Goal: Information Seeking & Learning: Learn about a topic

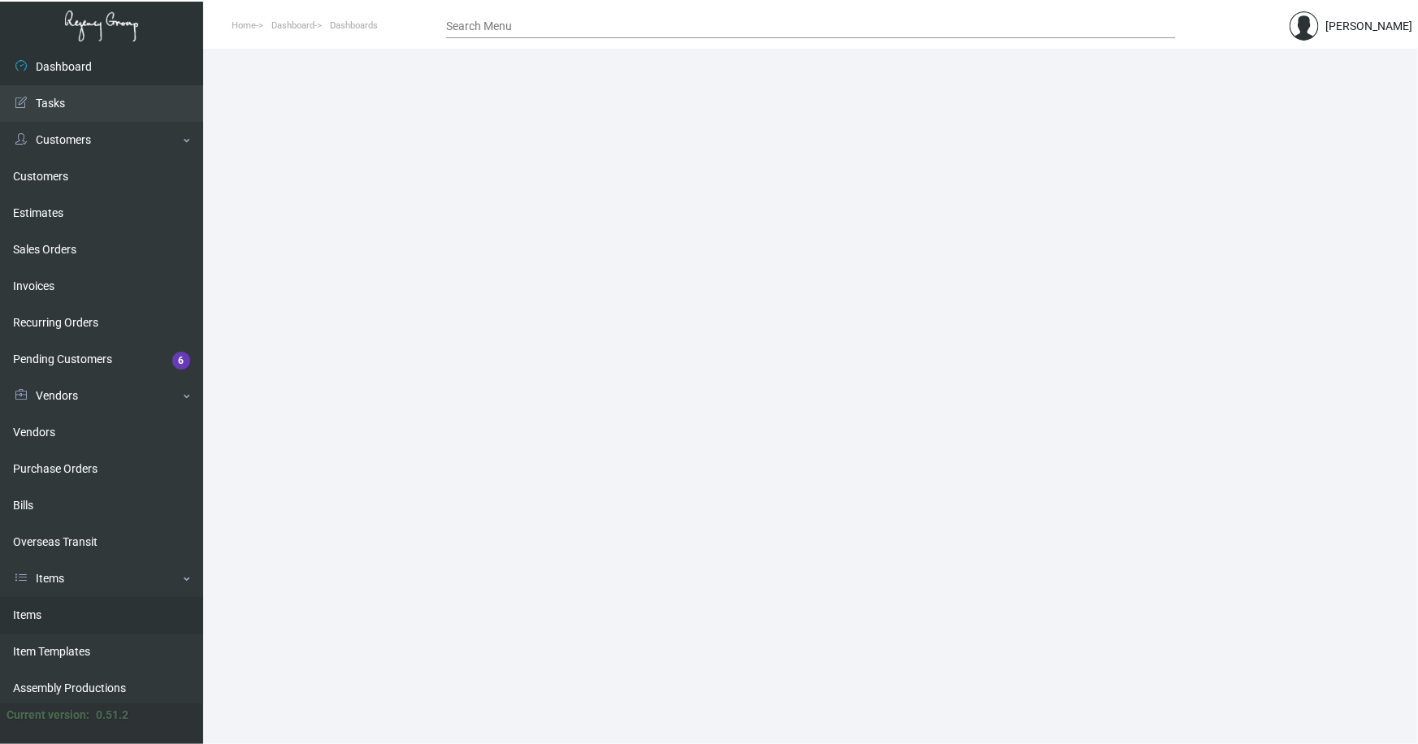
click at [28, 615] on link "Items" at bounding box center [101, 615] width 203 height 37
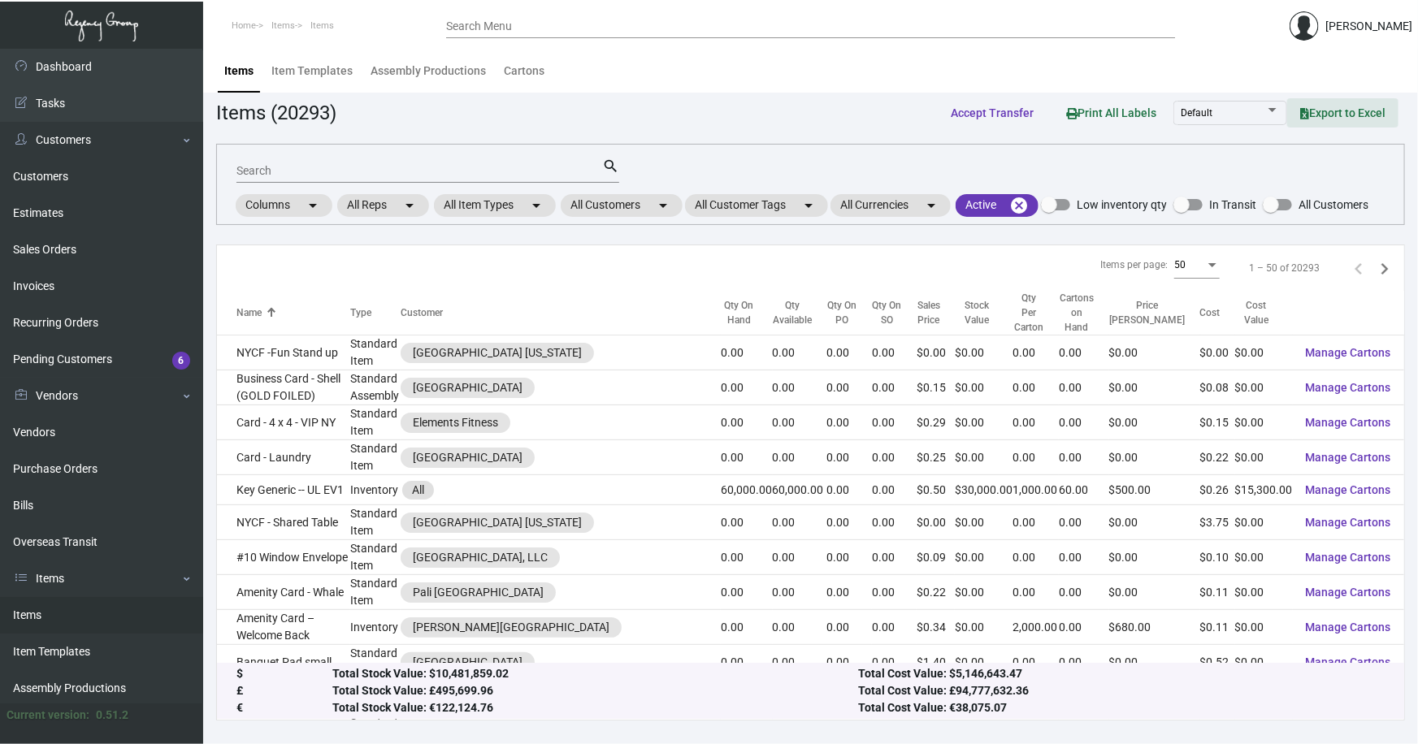
click at [1363, 110] on span "Export to Excel" at bounding box center [1342, 112] width 85 height 13
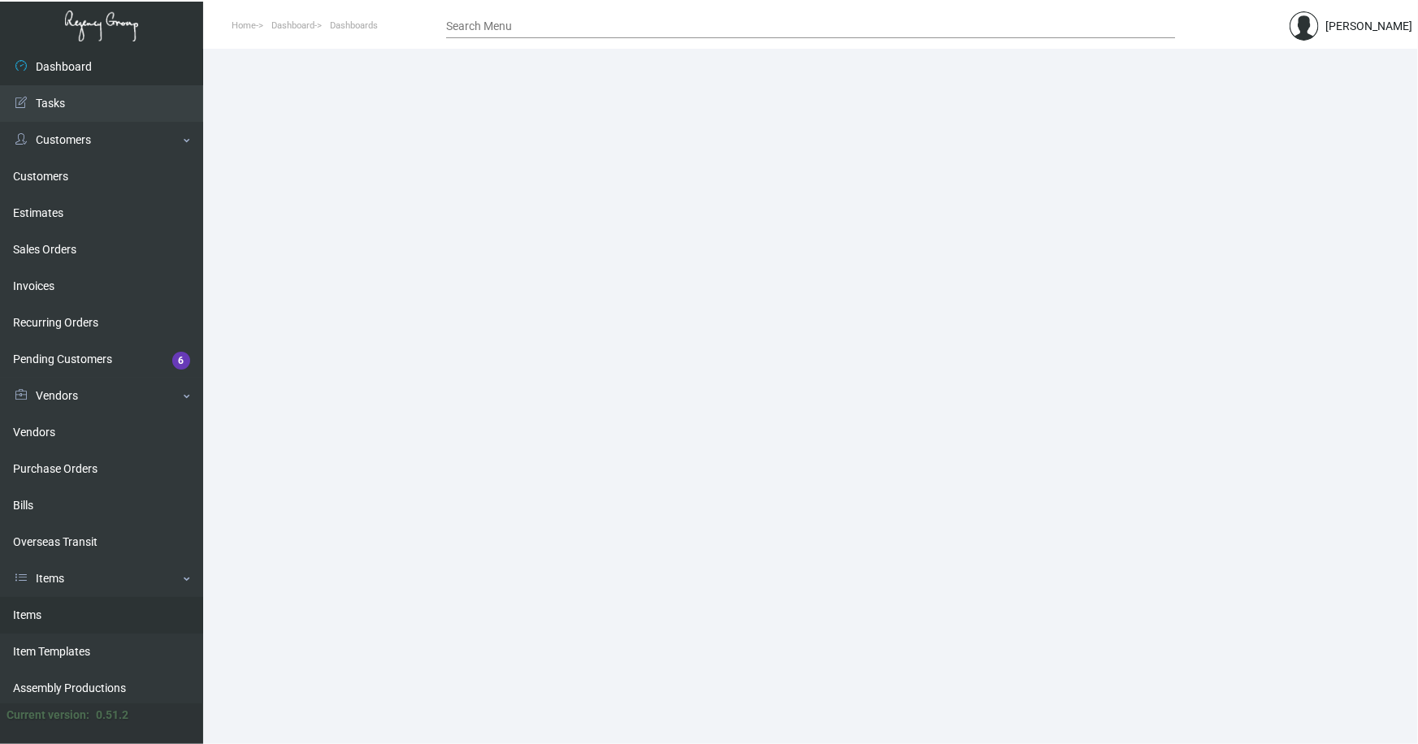
click at [26, 611] on link "Items" at bounding box center [101, 615] width 203 height 37
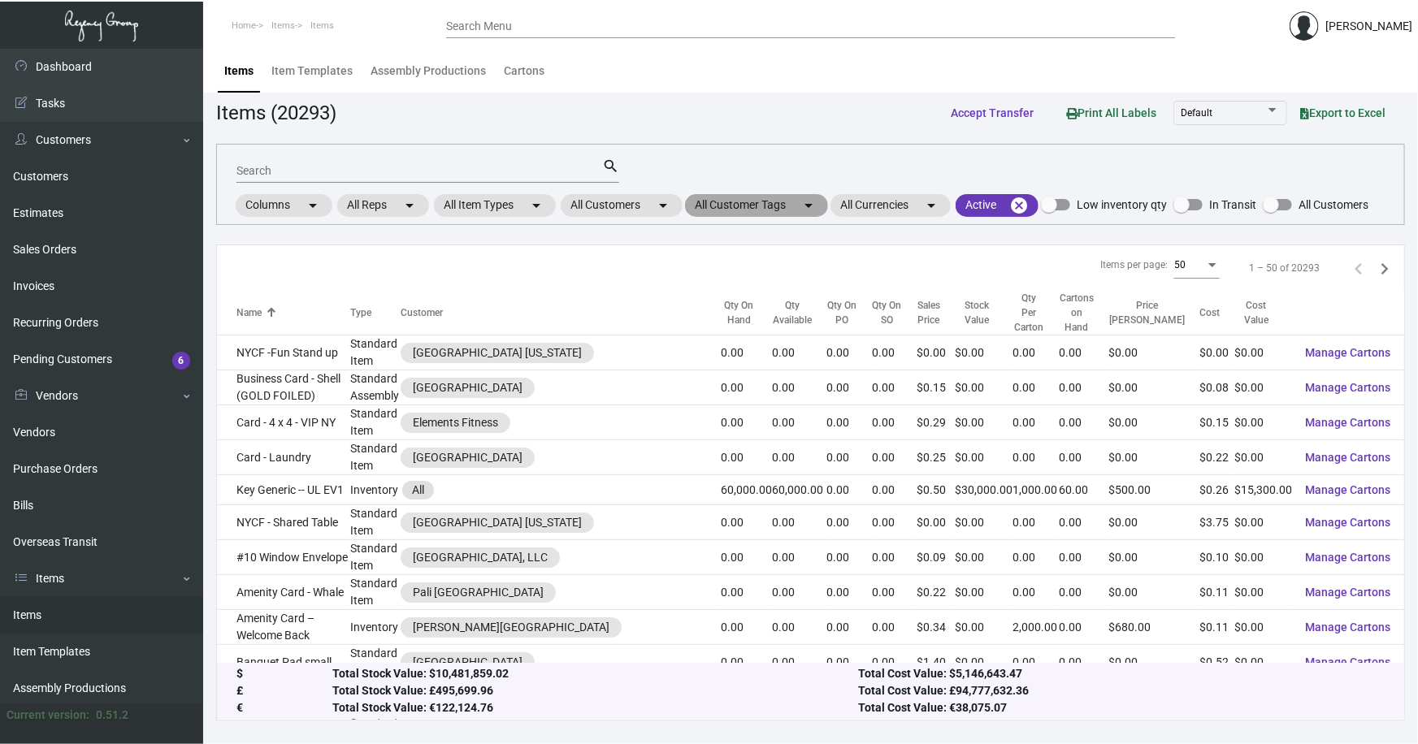
click at [767, 203] on mat-chip "All Customer Tags arrow_drop_down" at bounding box center [756, 205] width 143 height 23
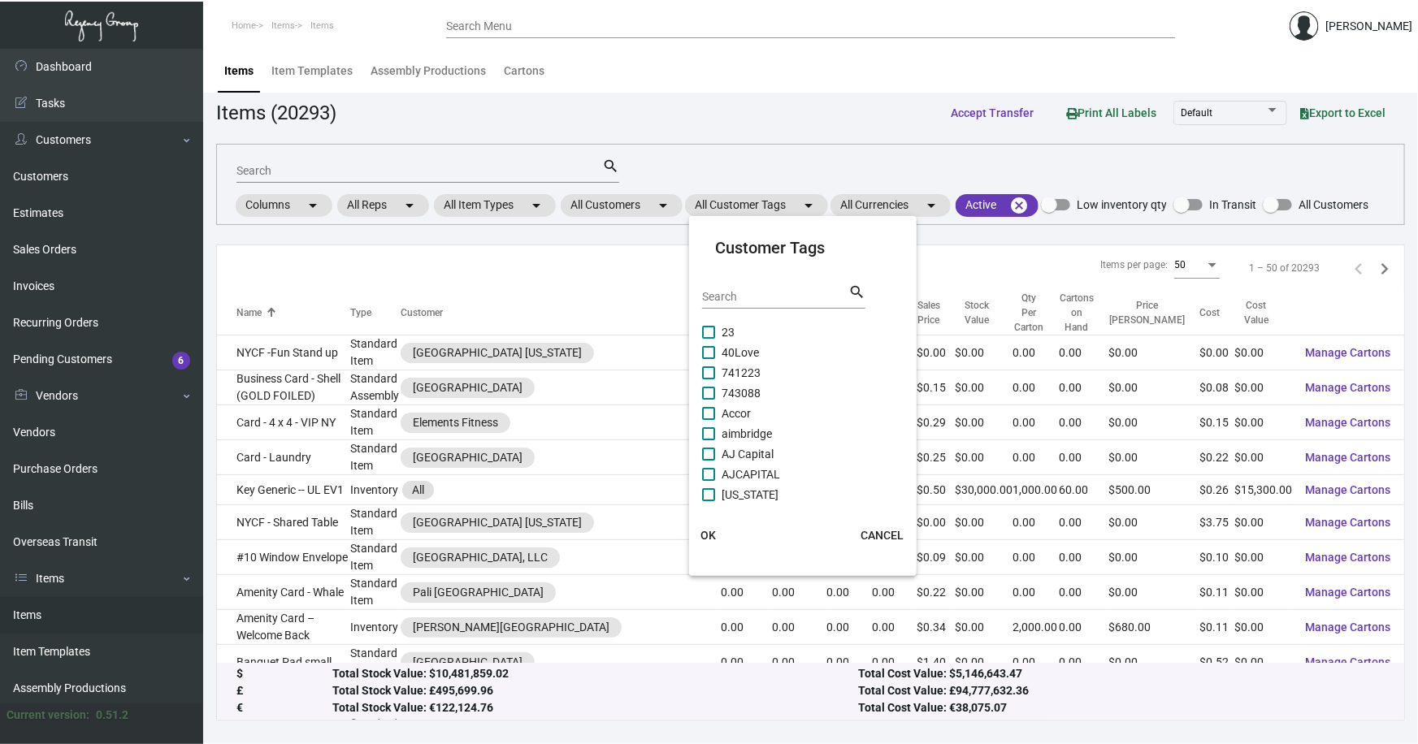
click at [636, 202] on div at bounding box center [709, 372] width 1418 height 744
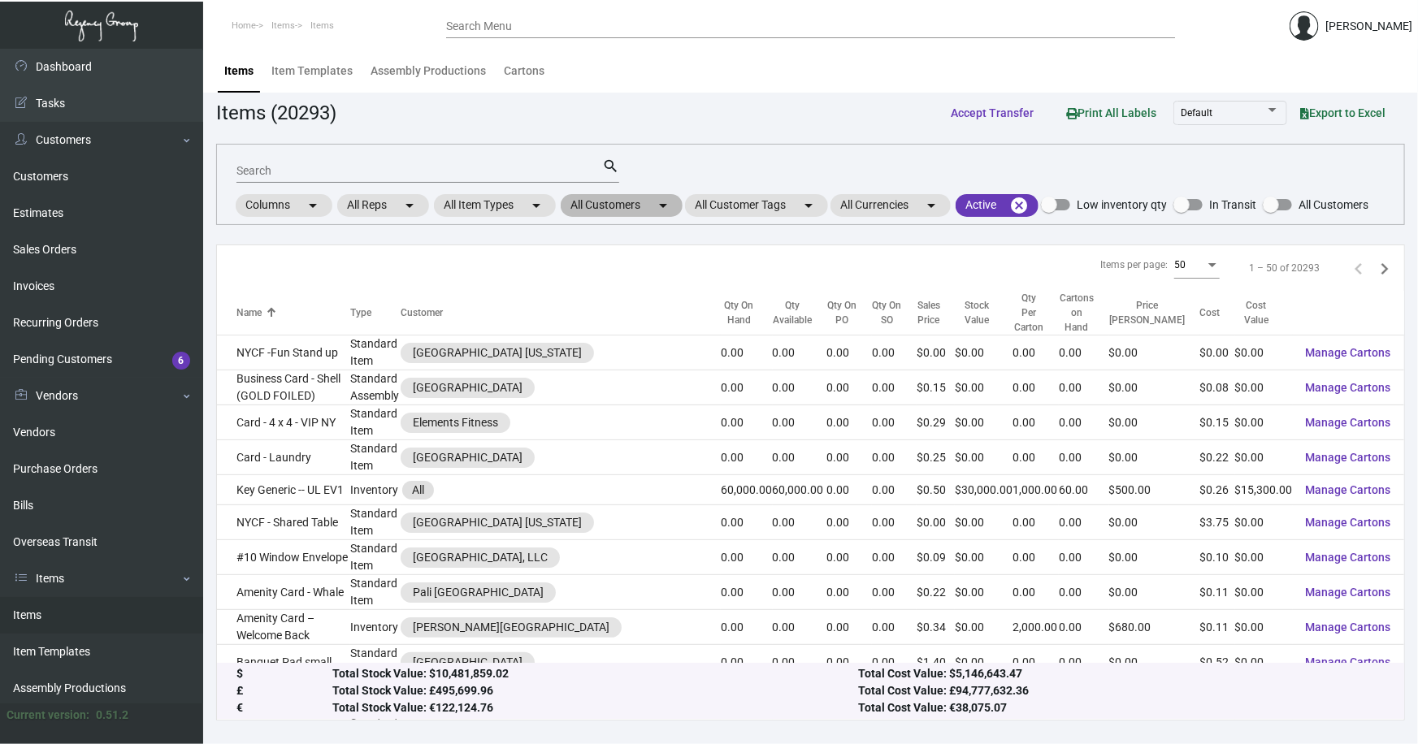
click at [634, 203] on mat-chip "All Customers arrow_drop_down" at bounding box center [622, 205] width 122 height 23
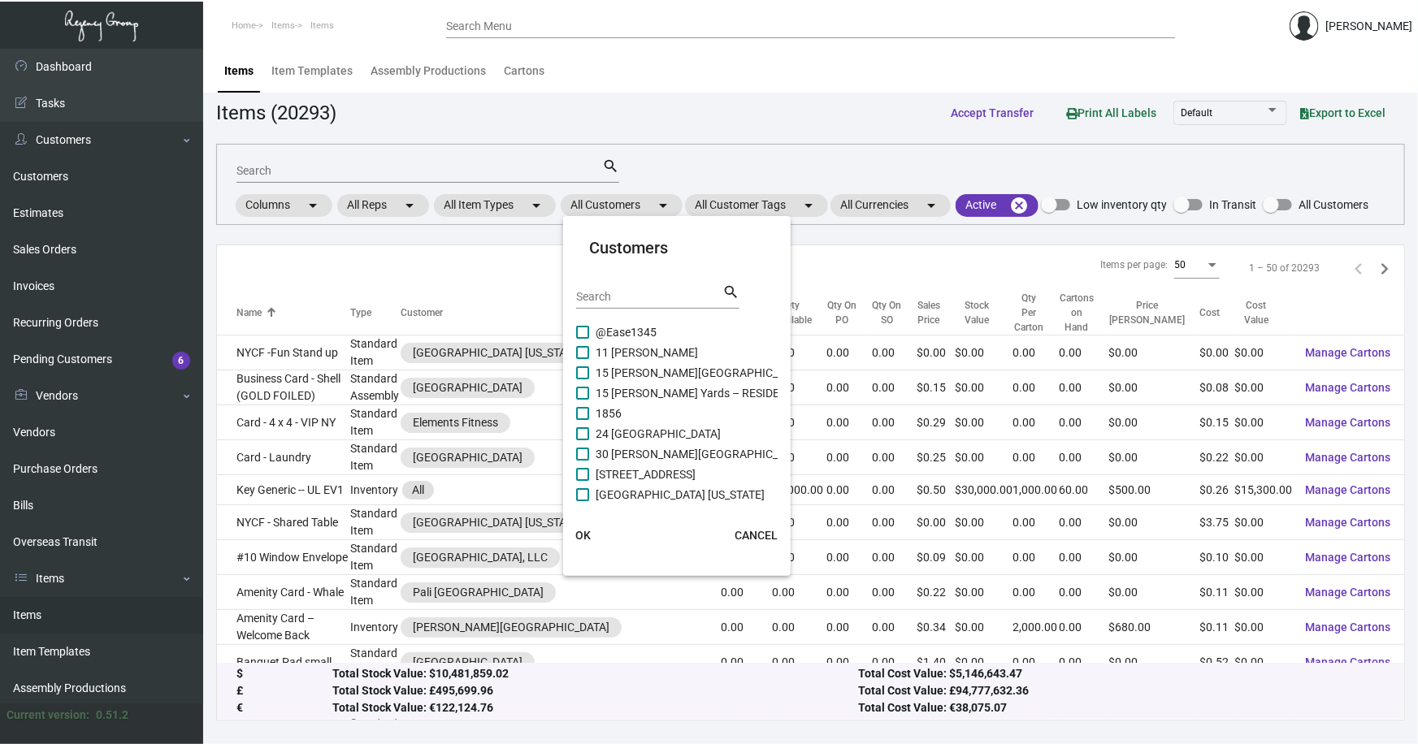
click at [647, 293] on input "Search" at bounding box center [649, 297] width 146 height 13
type input "archer"
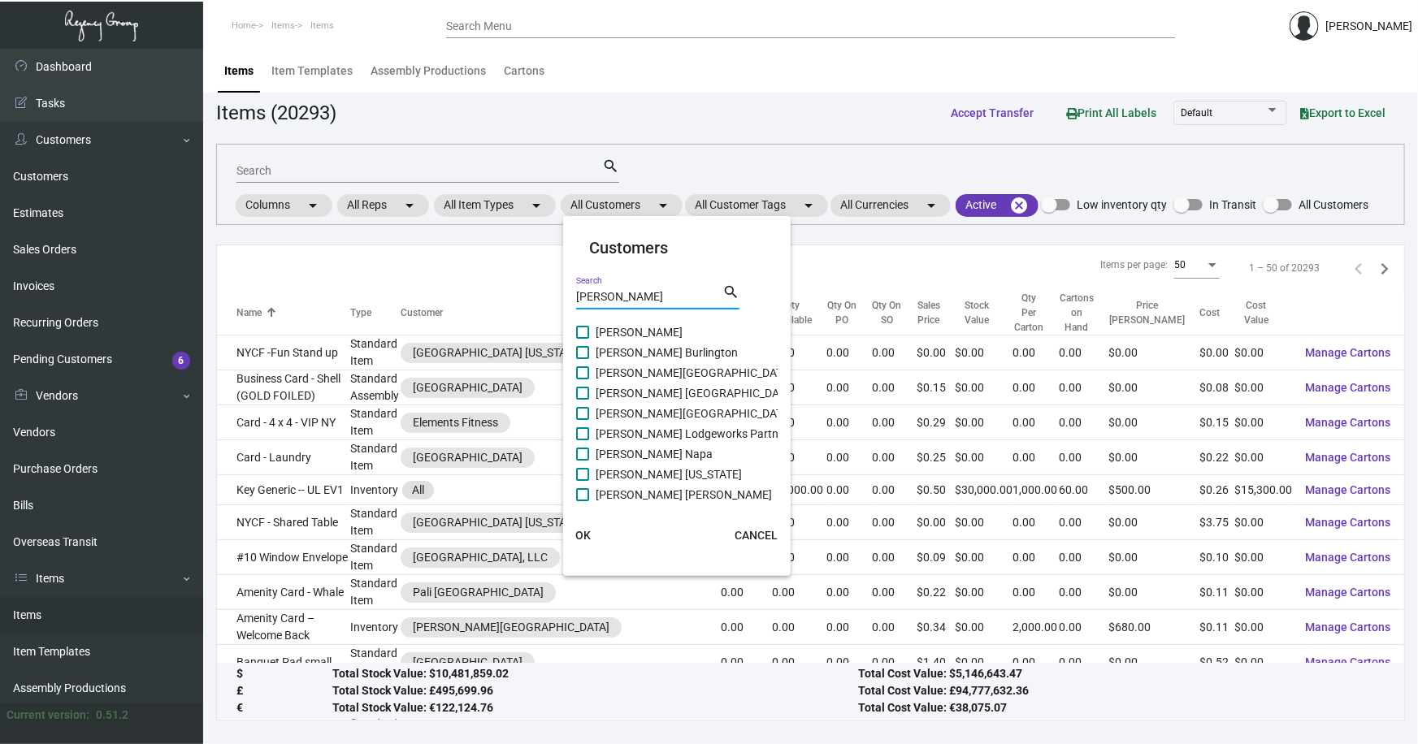
click at [654, 331] on span "Archer Austin" at bounding box center [638, 332] width 87 height 19
click at [582, 339] on input "Archer Austin" at bounding box center [582, 339] width 1 height 1
checkbox input "true"
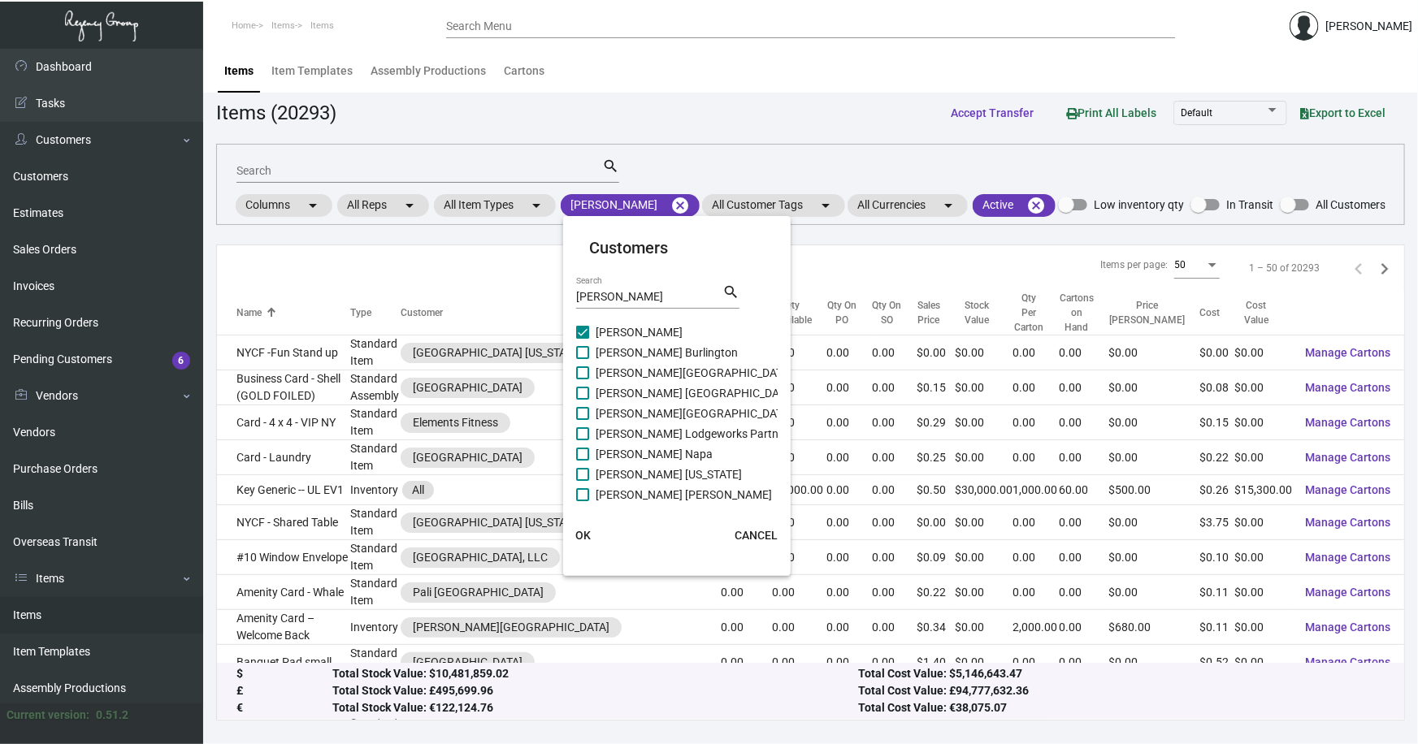
click at [653, 350] on span "Archer Burlington" at bounding box center [666, 352] width 142 height 19
click at [582, 359] on input "Archer Burlington" at bounding box center [582, 359] width 1 height 1
checkbox input "true"
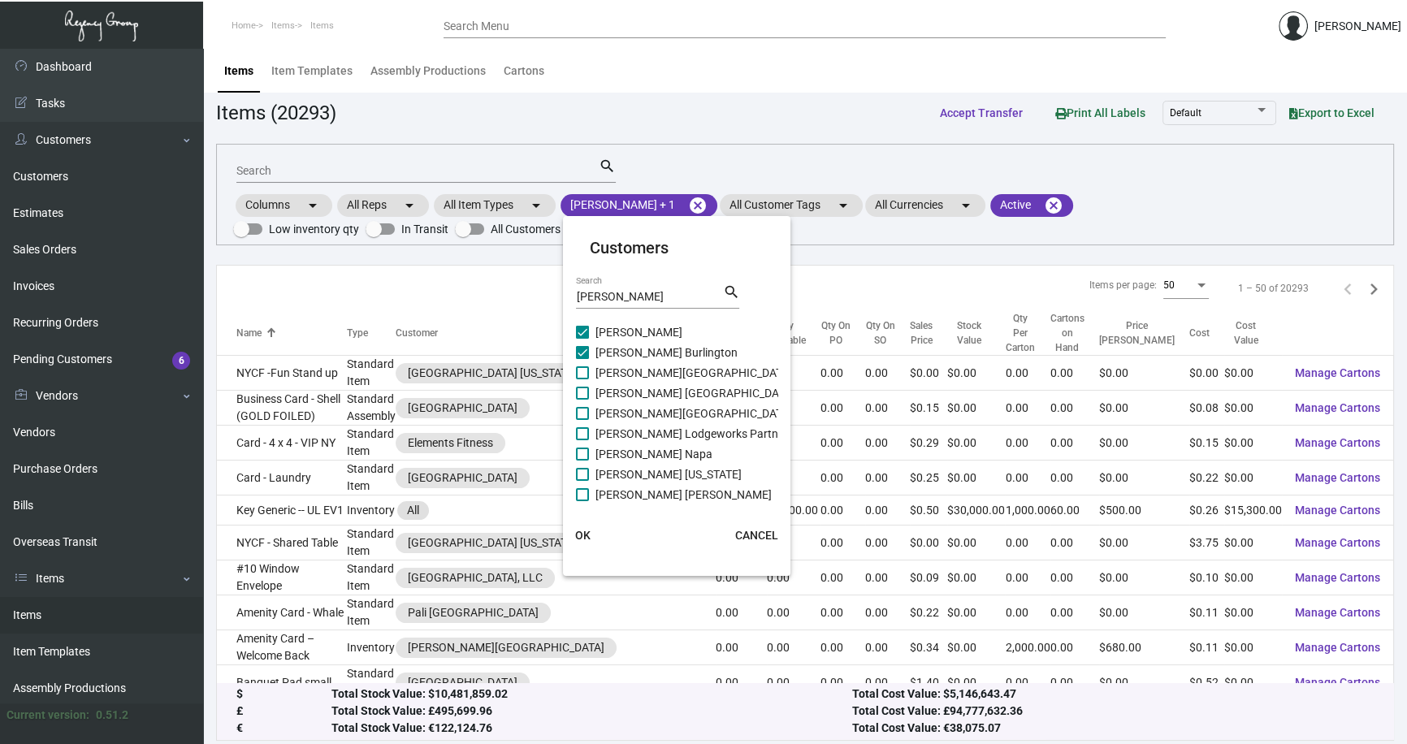
drag, startPoint x: 652, startPoint y: 369, endPoint x: 652, endPoint y: 378, distance: 9.0
click at [652, 370] on span "Archer Falls Church" at bounding box center [693, 372] width 197 height 19
click at [582, 379] on input "Archer Falls Church" at bounding box center [582, 379] width 1 height 1
checkbox input "true"
click at [650, 389] on span "Archer Florham Park" at bounding box center [694, 392] width 199 height 19
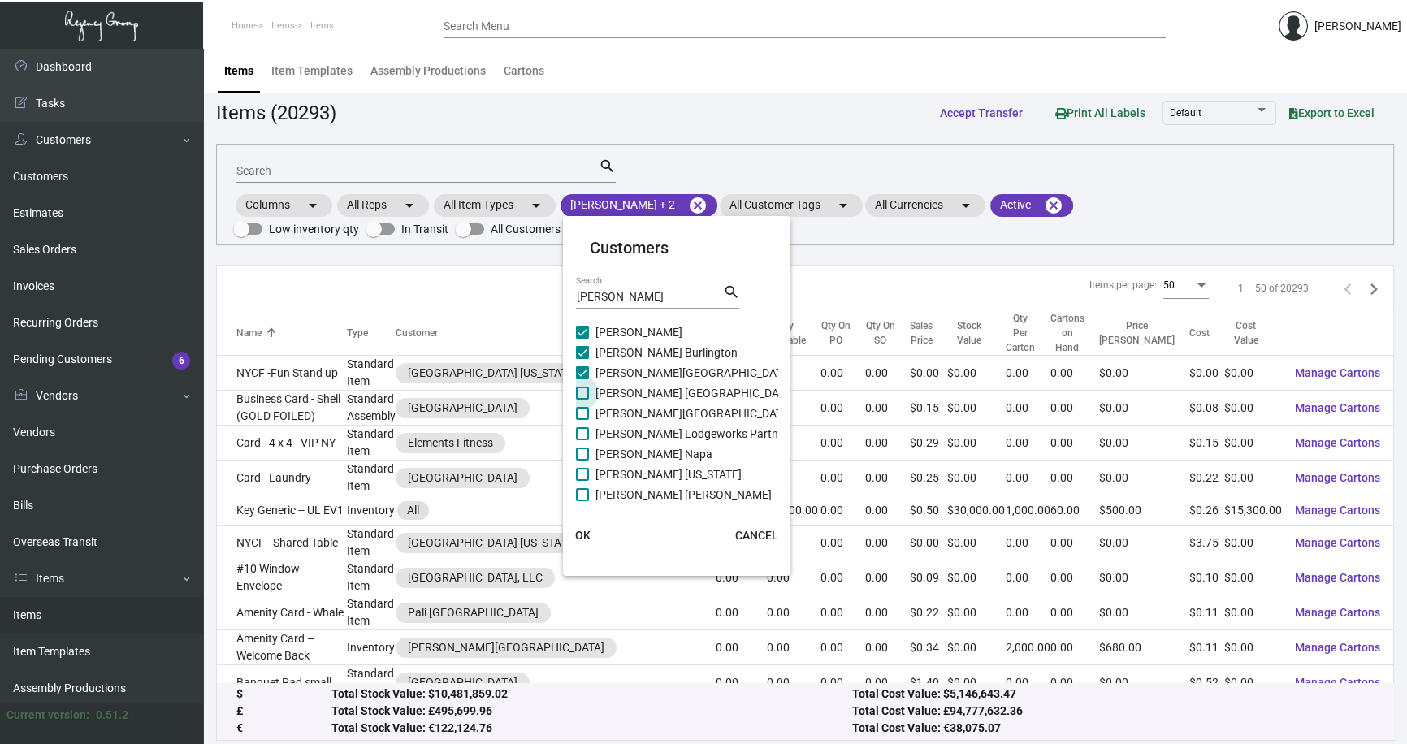
click at [582, 400] on input "Archer Florham Park" at bounding box center [582, 400] width 1 height 1
checkbox input "true"
click at [656, 411] on span "Archer Hotel Old Town Alexandria" at bounding box center [693, 413] width 197 height 19
click at [582, 420] on input "Archer Hotel Old Town Alexandria" at bounding box center [582, 420] width 1 height 1
checkbox input "true"
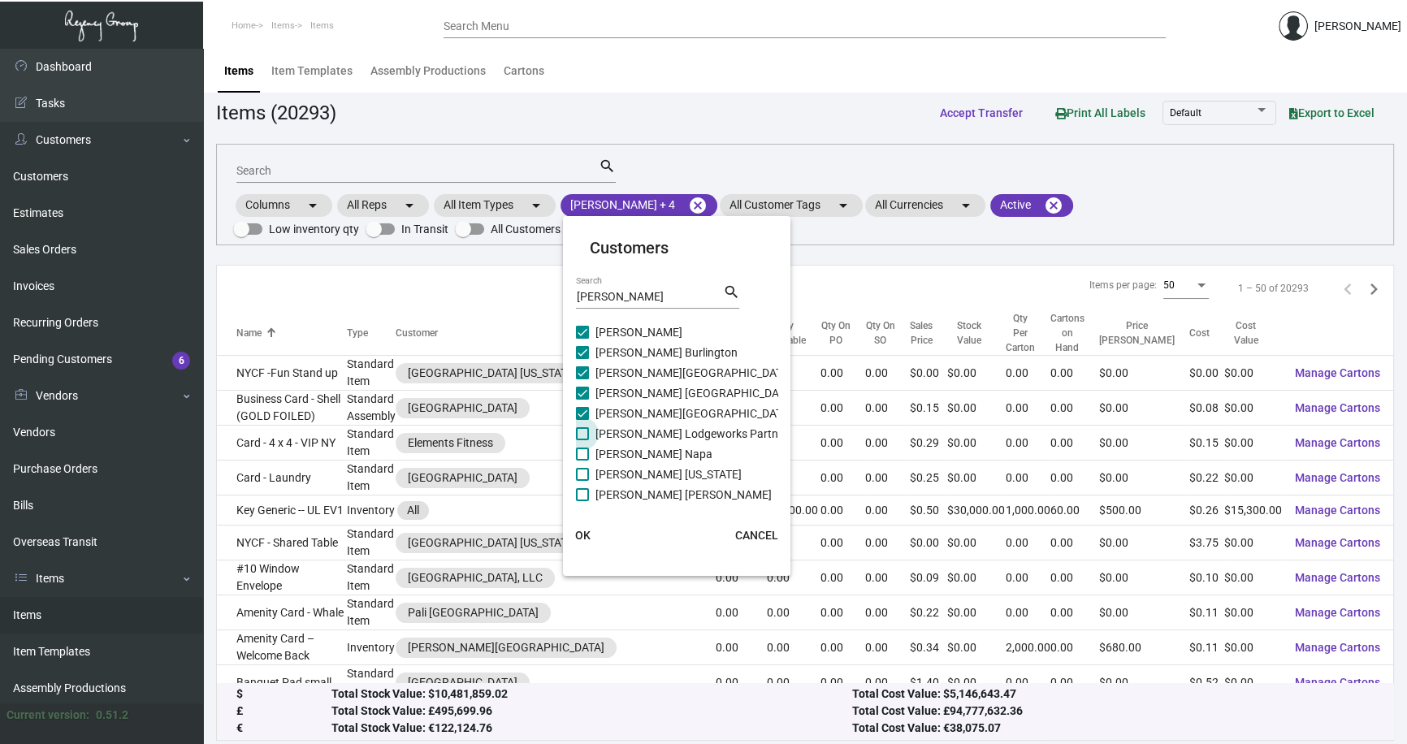
click at [653, 431] on span "Archer Lodgeworks Partners" at bounding box center [694, 433] width 198 height 19
click at [582, 440] on input "Archer Lodgeworks Partners" at bounding box center [582, 440] width 1 height 1
checkbox input "true"
click at [648, 455] on span "Archer Napa" at bounding box center [653, 453] width 117 height 19
click at [582, 461] on input "Archer Napa" at bounding box center [582, 461] width 1 height 1
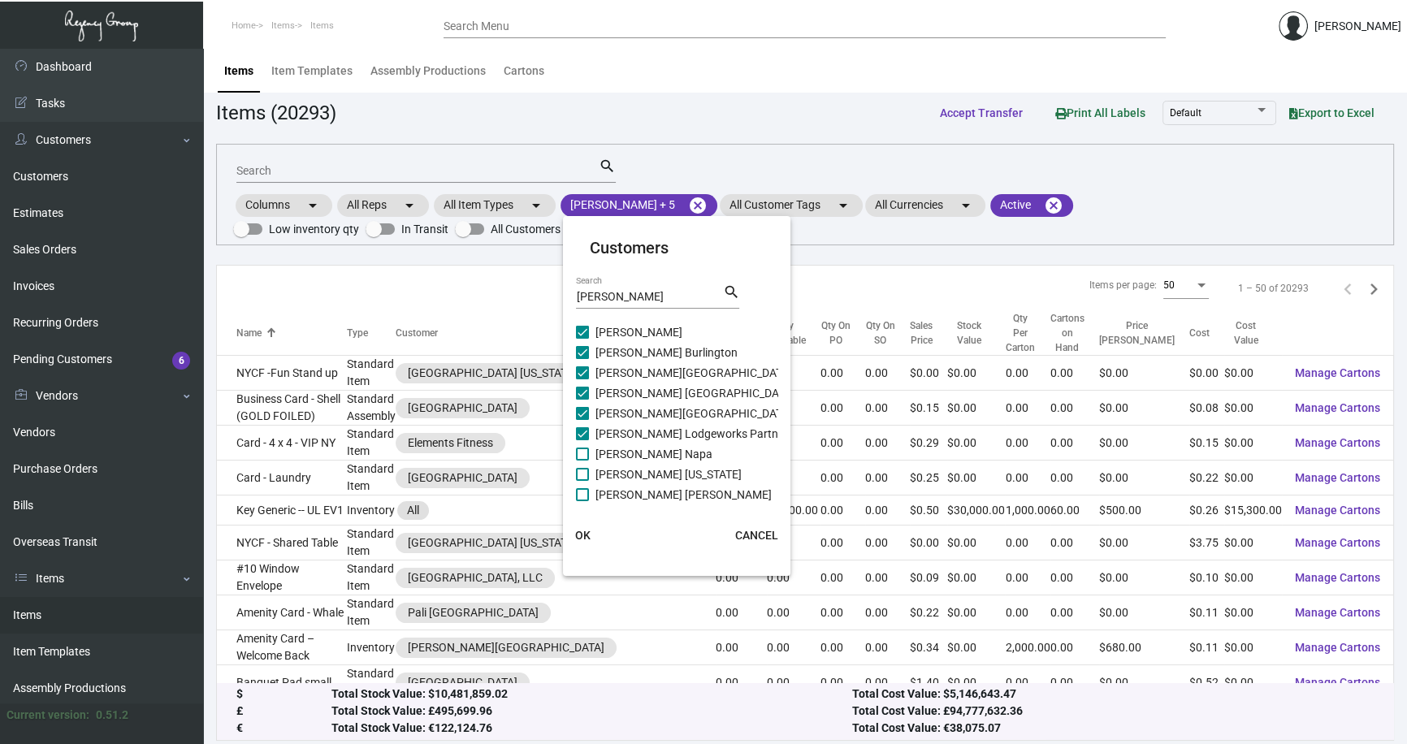
checkbox input "true"
drag, startPoint x: 651, startPoint y: 466, endPoint x: 650, endPoint y: 481, distance: 14.6
click at [651, 468] on span "Archer New York" at bounding box center [668, 474] width 146 height 19
click at [582, 481] on input "Archer New York" at bounding box center [582, 481] width 1 height 1
checkbox input "true"
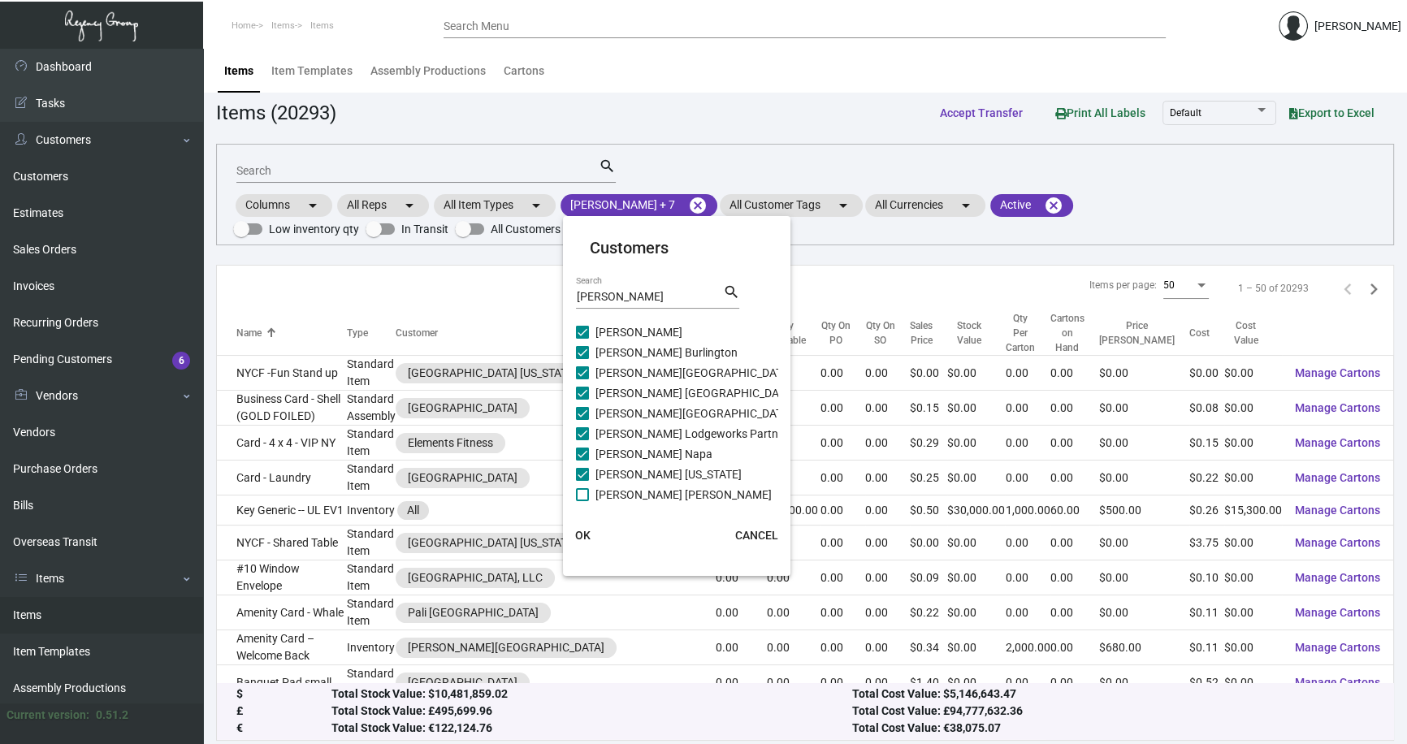
click at [649, 489] on span "Archer Redmond" at bounding box center [683, 494] width 176 height 19
click at [582, 501] on input "Archer Redmond" at bounding box center [582, 501] width 1 height 1
checkbox input "true"
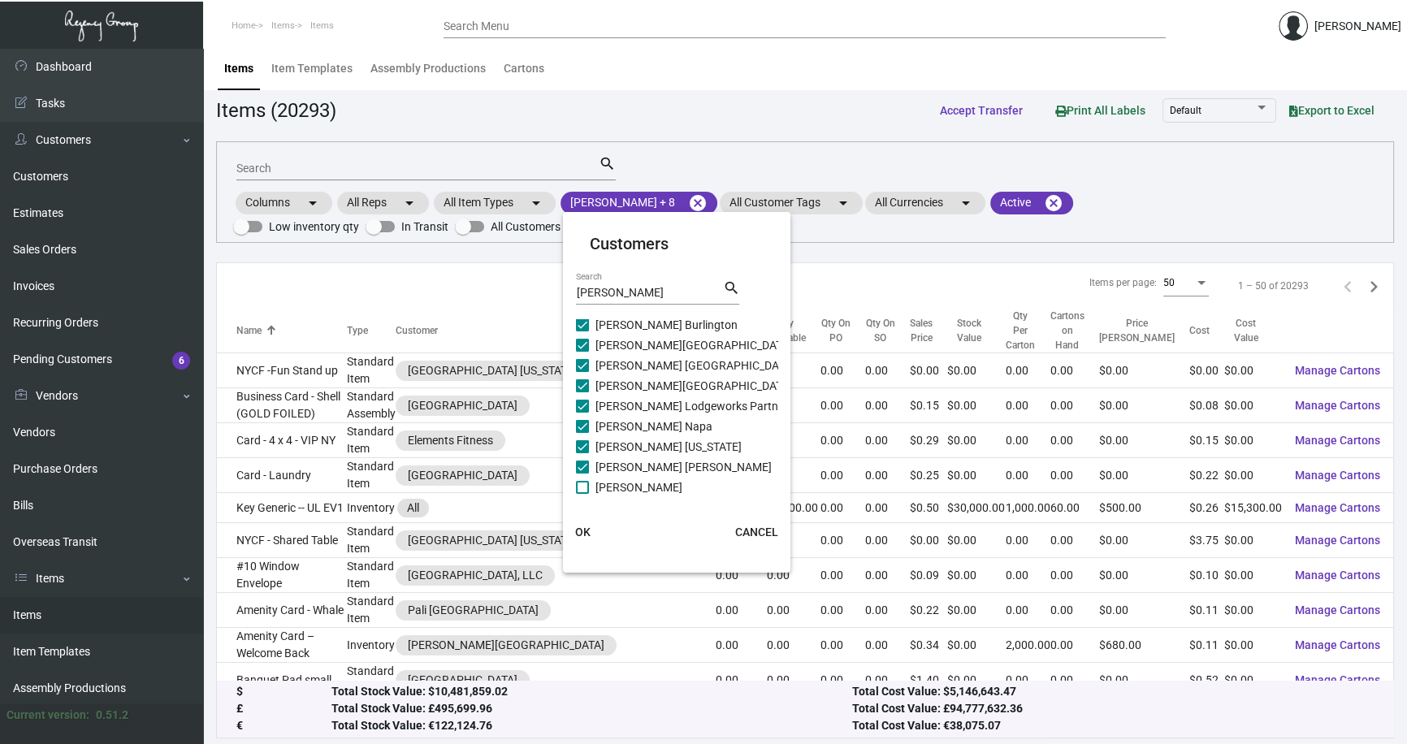
scroll to position [3, 0]
click at [633, 485] on span "Archer Tysons" at bounding box center [638, 487] width 87 height 19
click at [582, 494] on input "Archer Tysons" at bounding box center [582, 494] width 1 height 1
checkbox input "true"
click at [583, 531] on span "OK" at bounding box center [582, 532] width 15 height 13
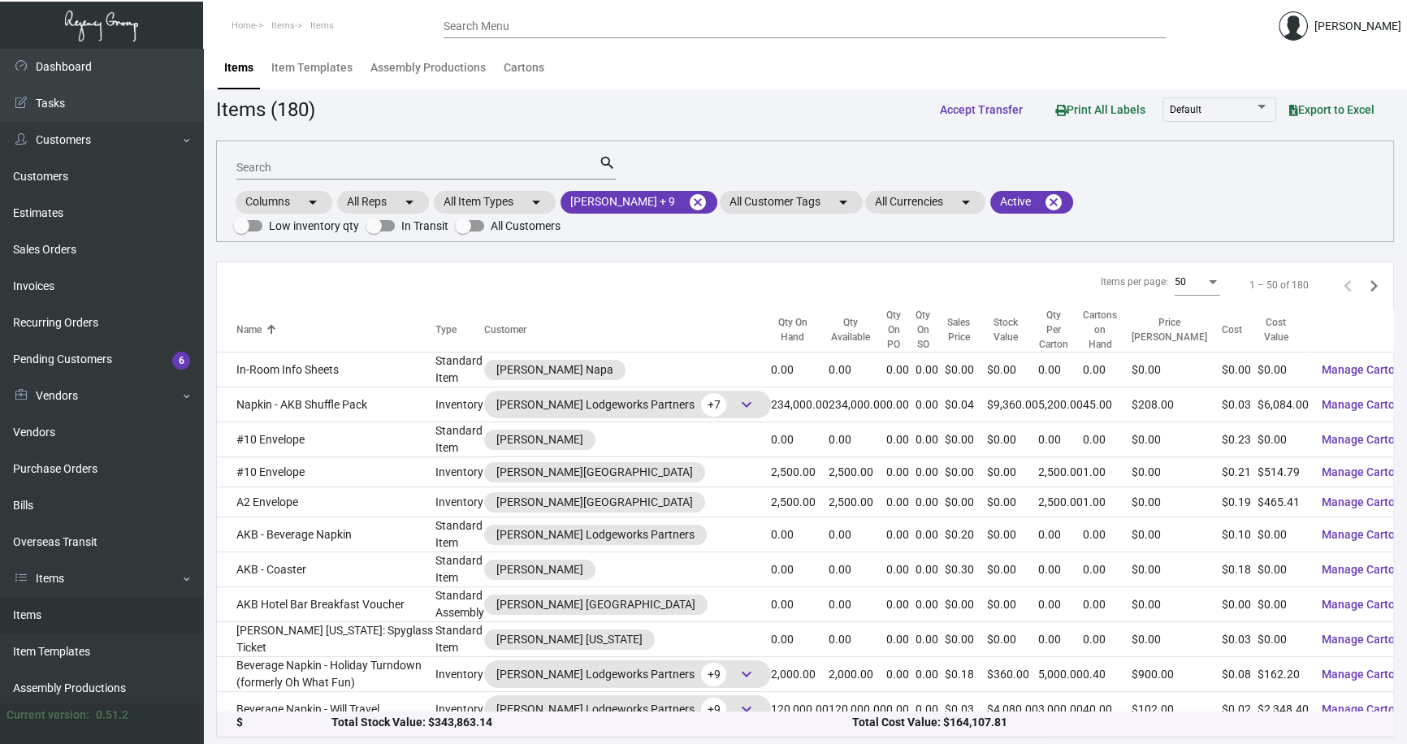
click at [313, 169] on input "Search" at bounding box center [417, 168] width 362 height 13
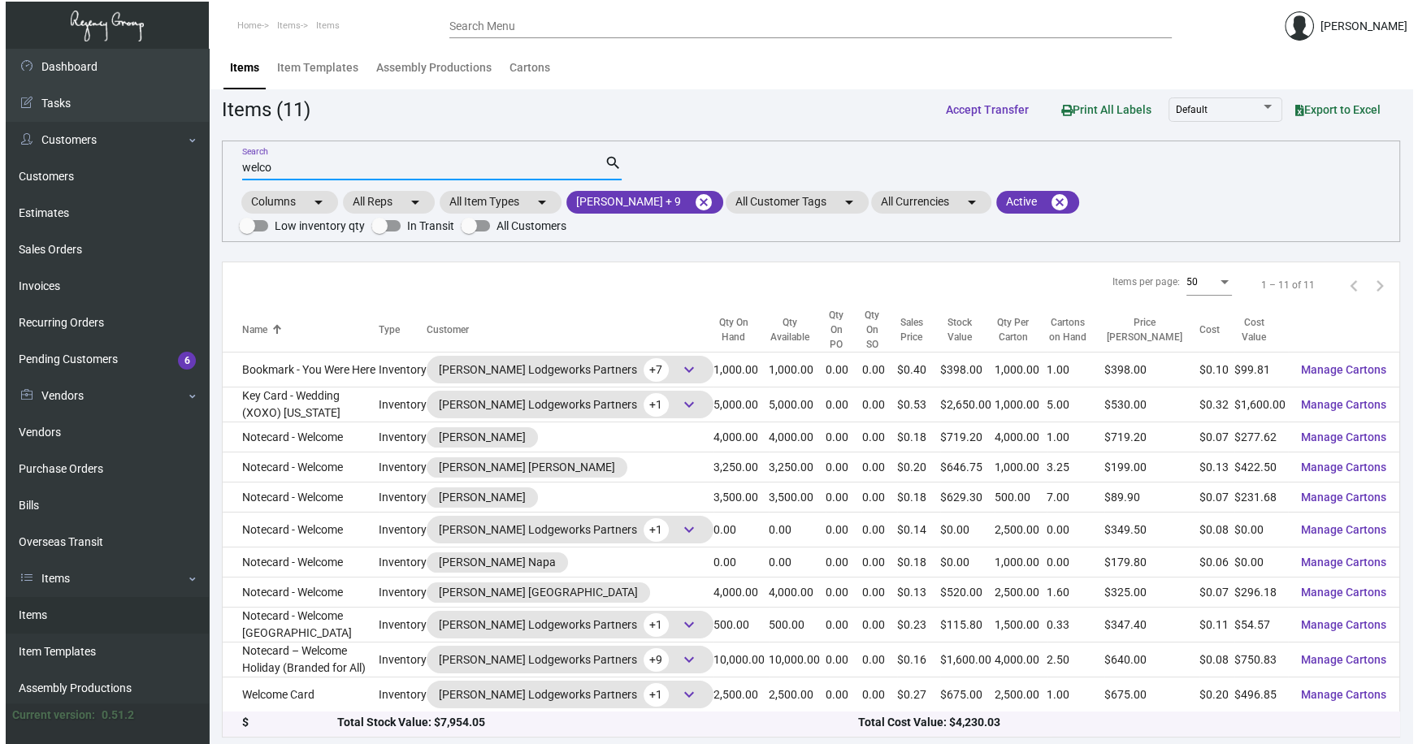
scroll to position [0, 0]
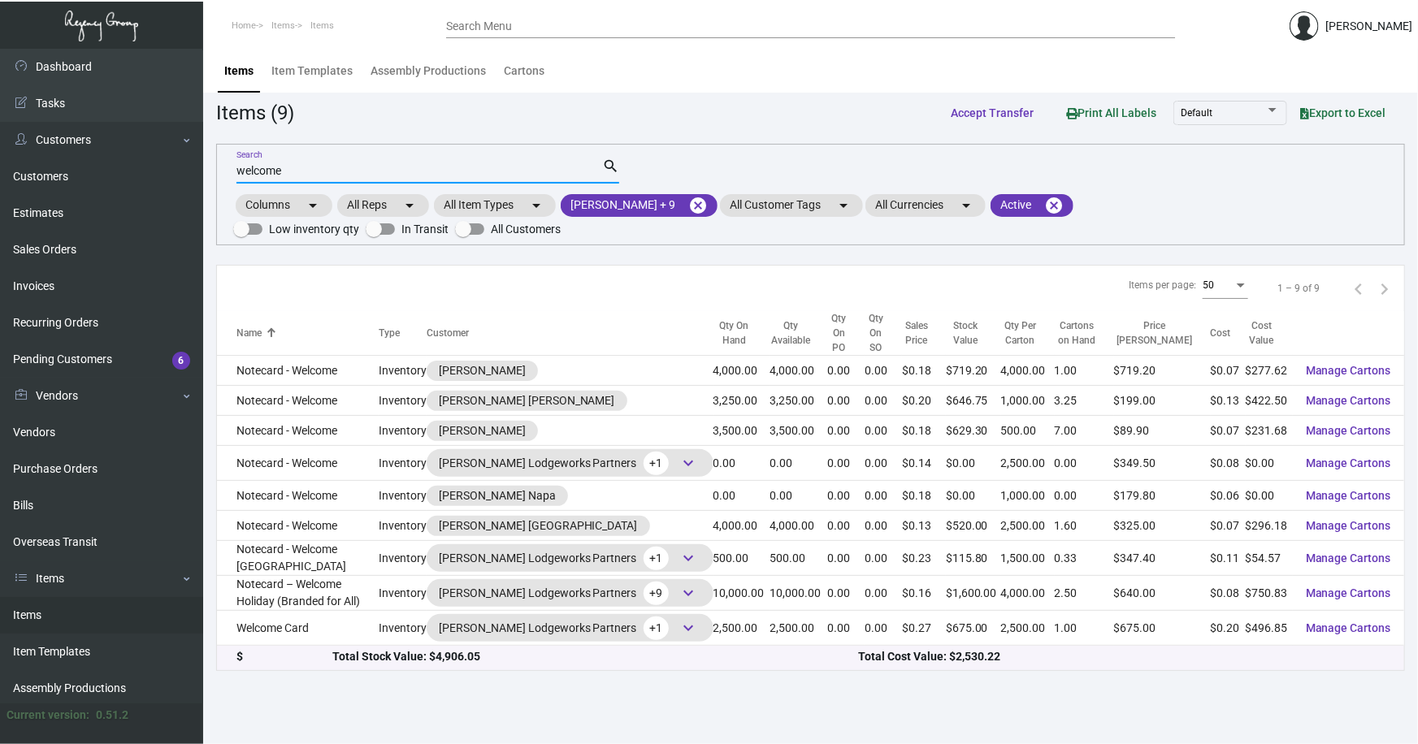
type input "welcome"
click at [1361, 113] on span "Export to Excel" at bounding box center [1342, 112] width 85 height 13
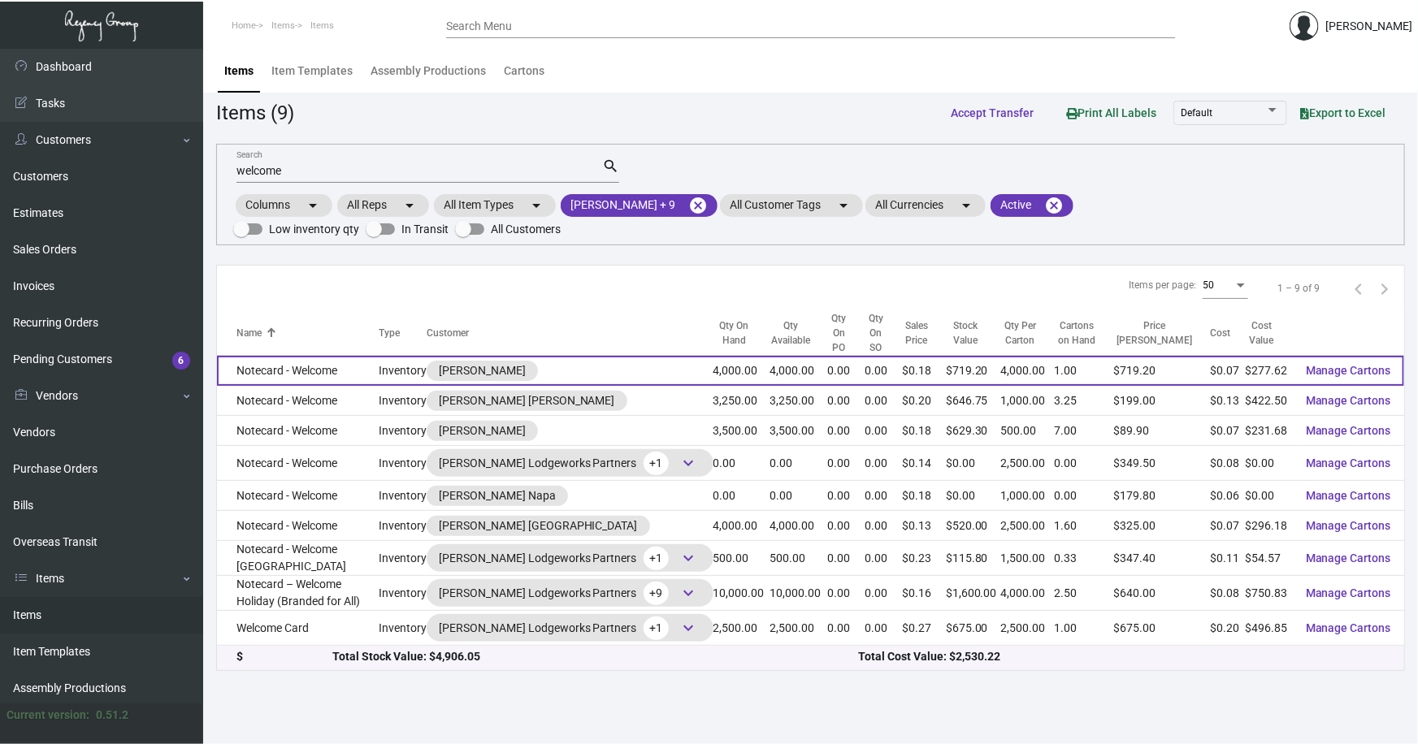
click at [292, 357] on td "Notecard - Welcome" at bounding box center [298, 371] width 162 height 30
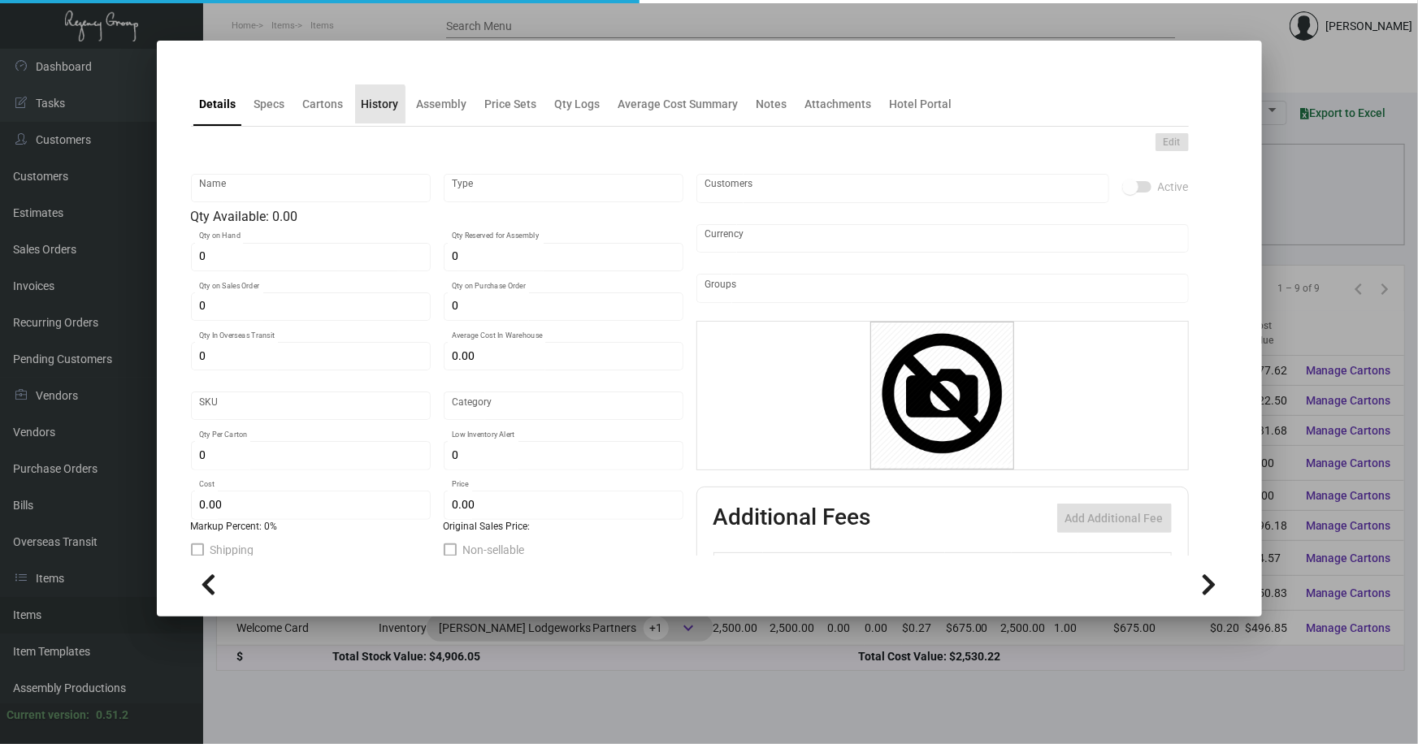
click at [373, 107] on div "History" at bounding box center [379, 104] width 37 height 17
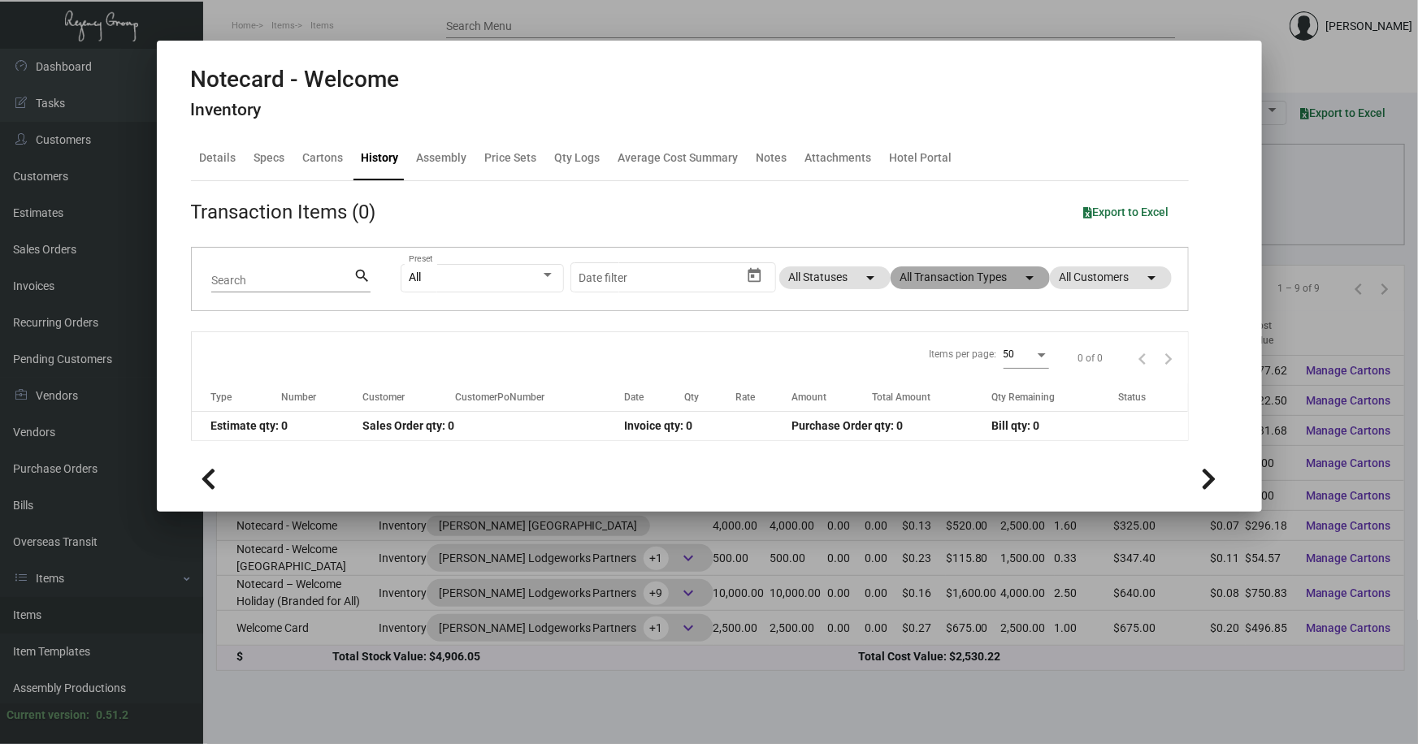
click at [974, 277] on mat-chip "All Transaction Types arrow_drop_down" at bounding box center [969, 277] width 159 height 23
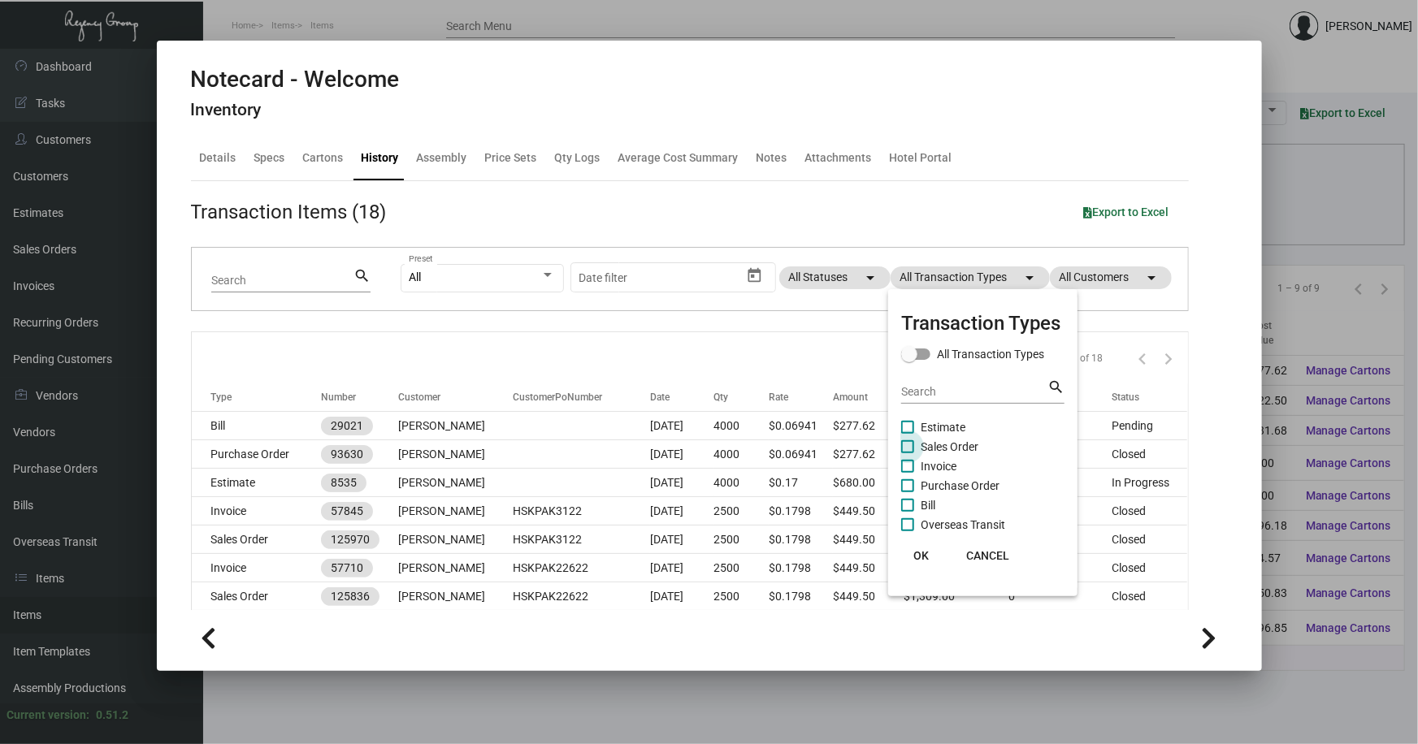
click at [965, 446] on span "Sales Order" at bounding box center [949, 446] width 58 height 19
click at [907, 453] on input "Sales Order" at bounding box center [907, 453] width 1 height 1
checkbox input "true"
click at [920, 552] on span "OK" at bounding box center [920, 555] width 15 height 13
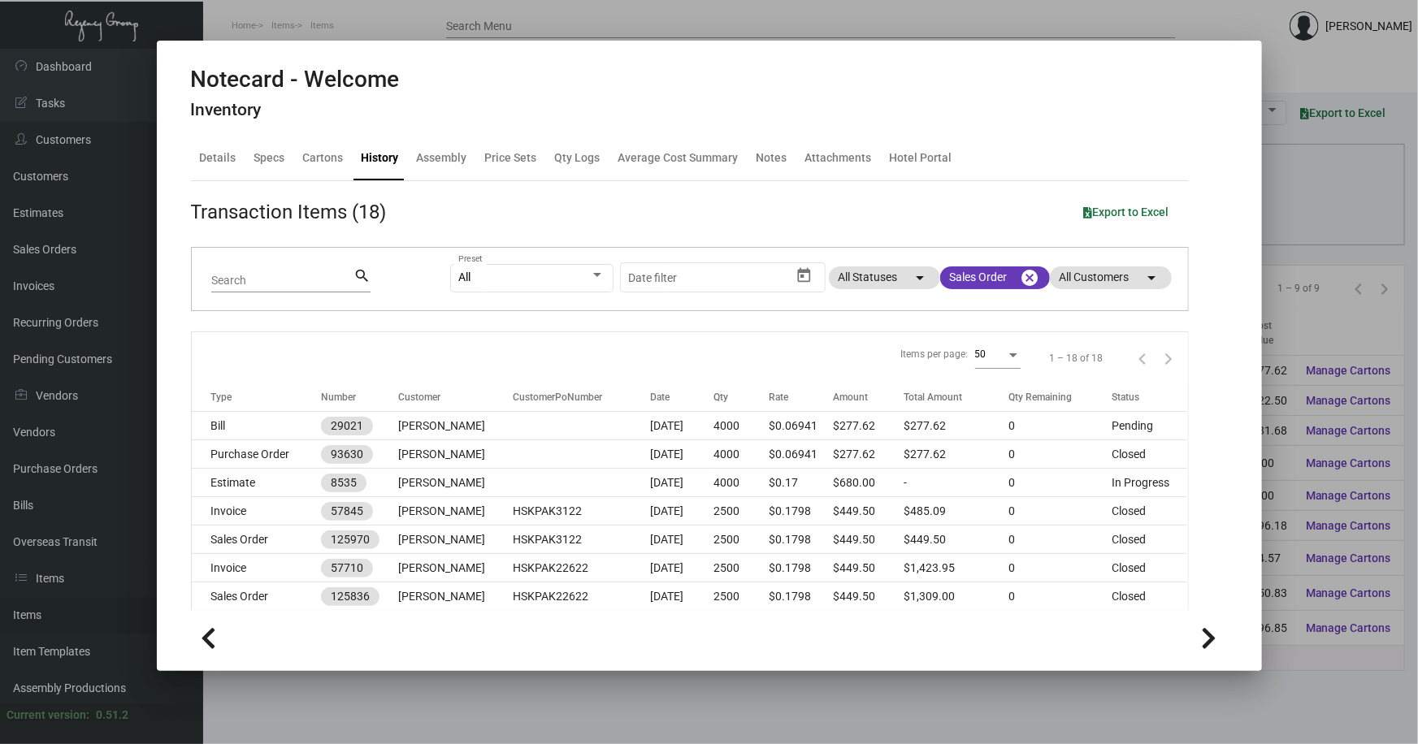
click at [1121, 209] on span "Export to Excel" at bounding box center [1126, 212] width 85 height 13
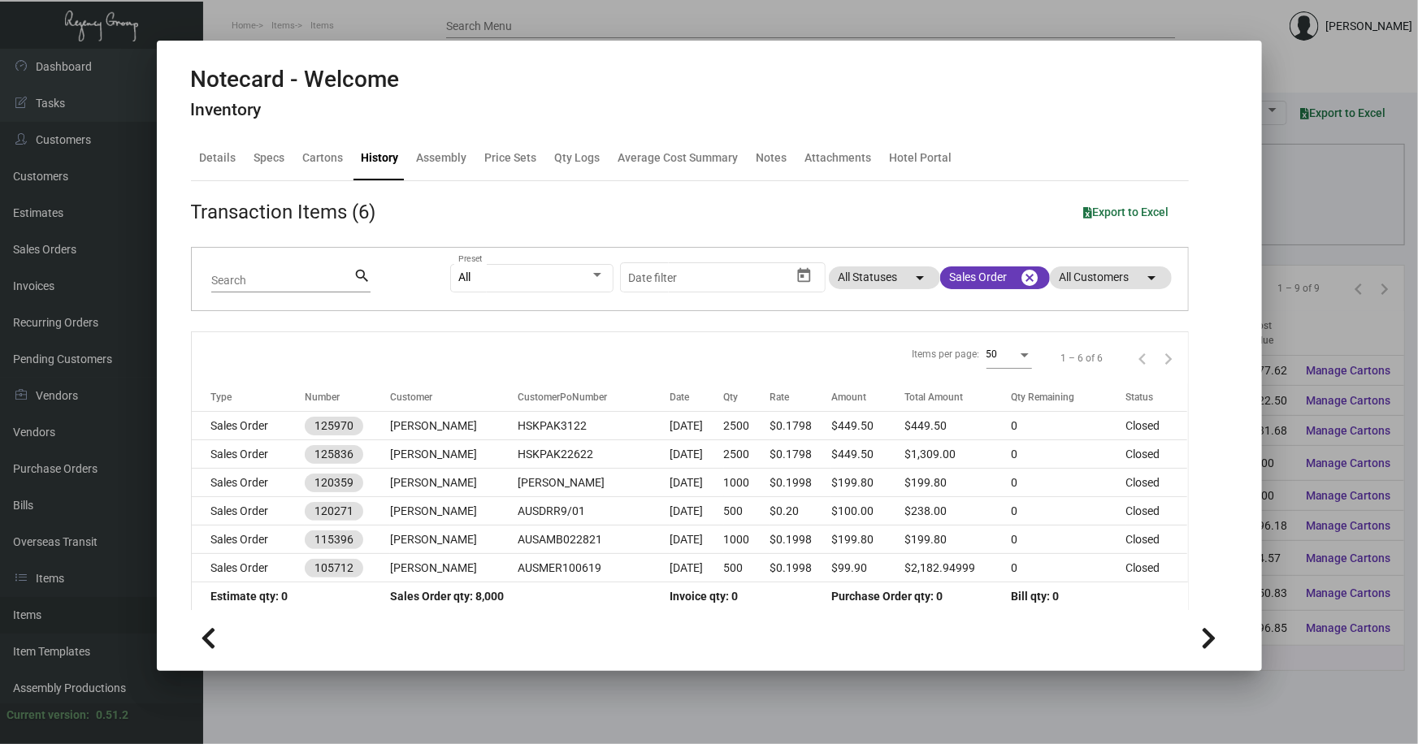
click at [1318, 203] on div at bounding box center [709, 372] width 1418 height 744
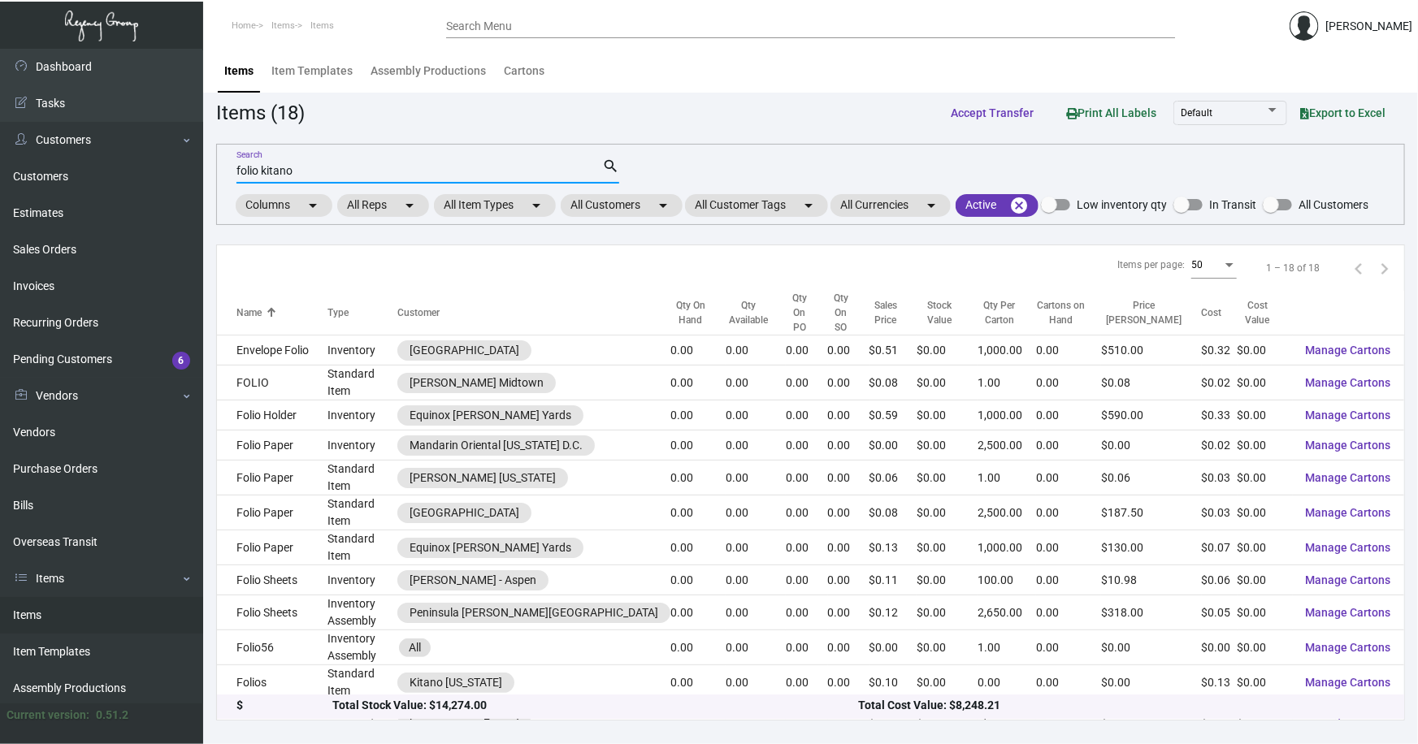
type input "folio kitano"
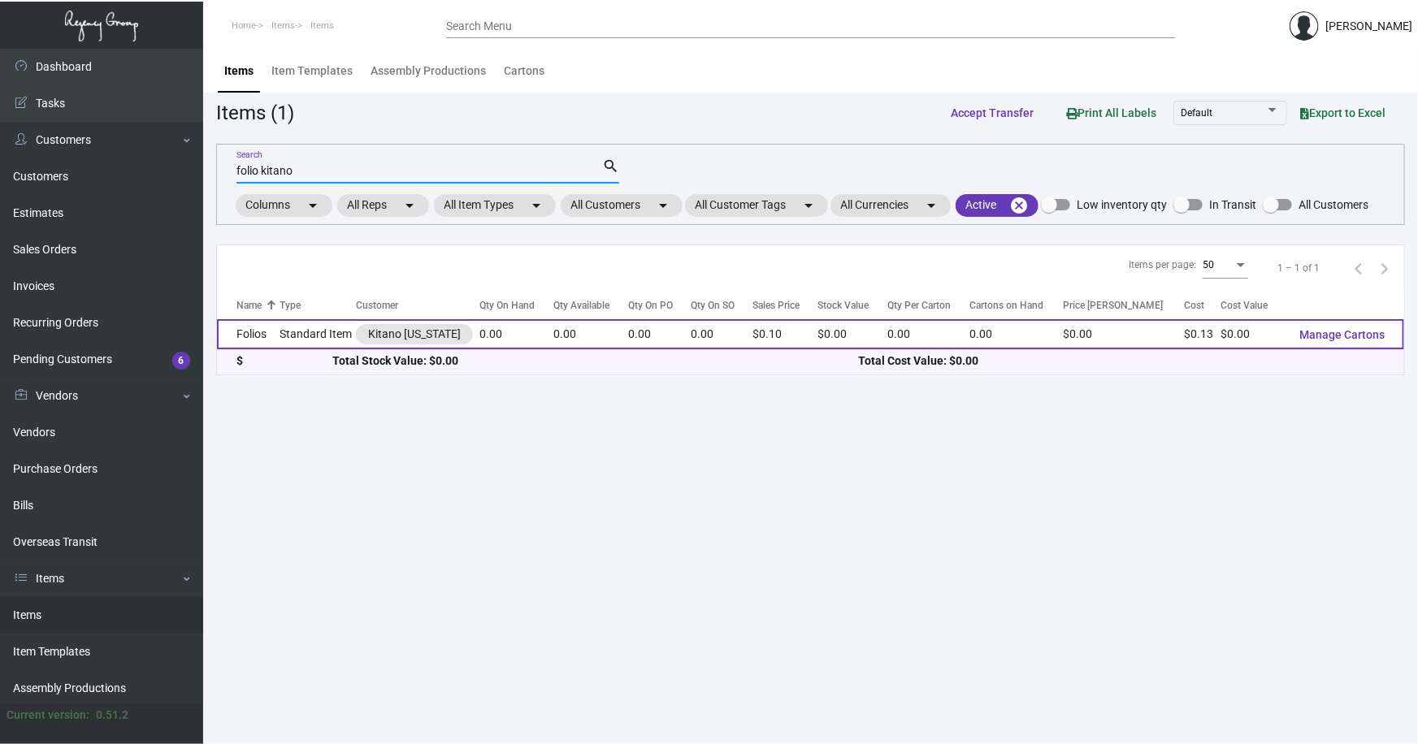
click at [247, 331] on td "Folios" at bounding box center [248, 334] width 63 height 30
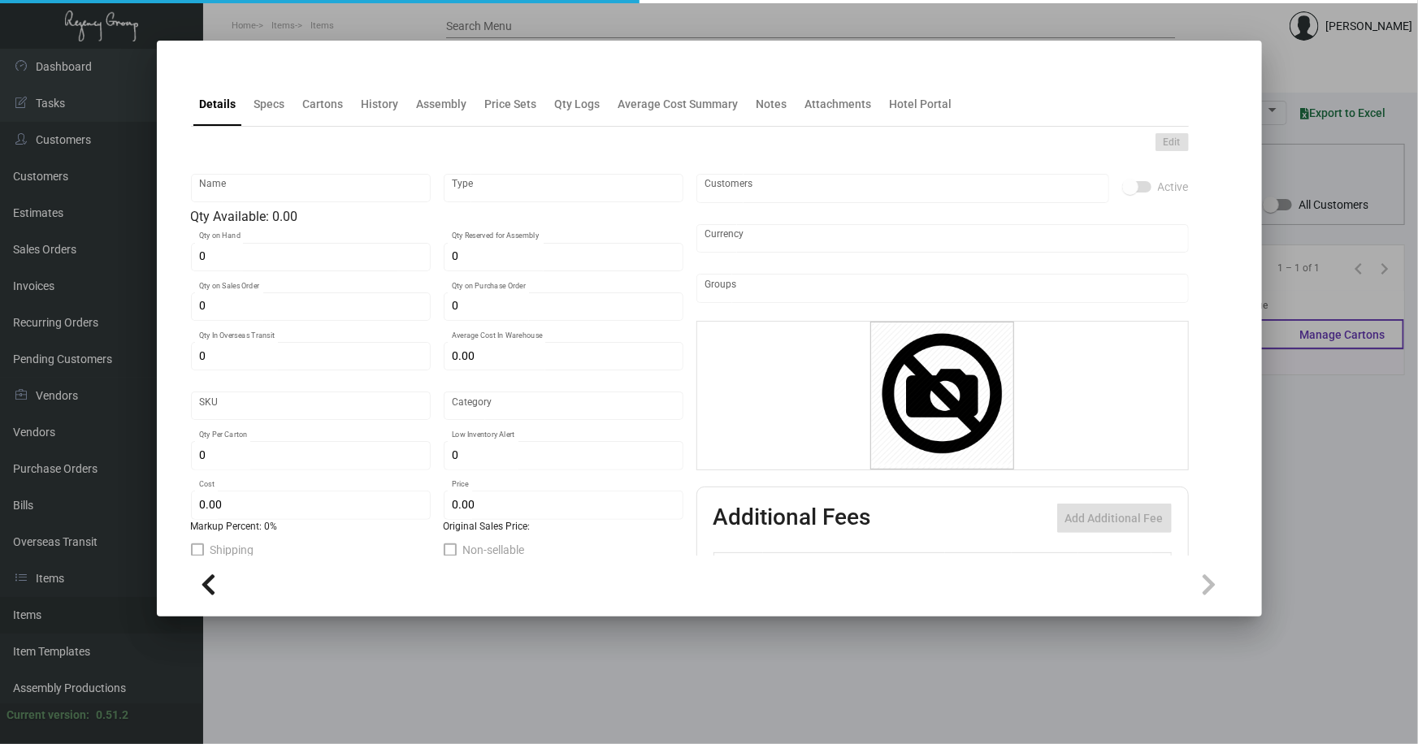
type input "Folios"
type input "Standard Item"
type input "$ 0.00"
type input "1671"
type input "Standard"
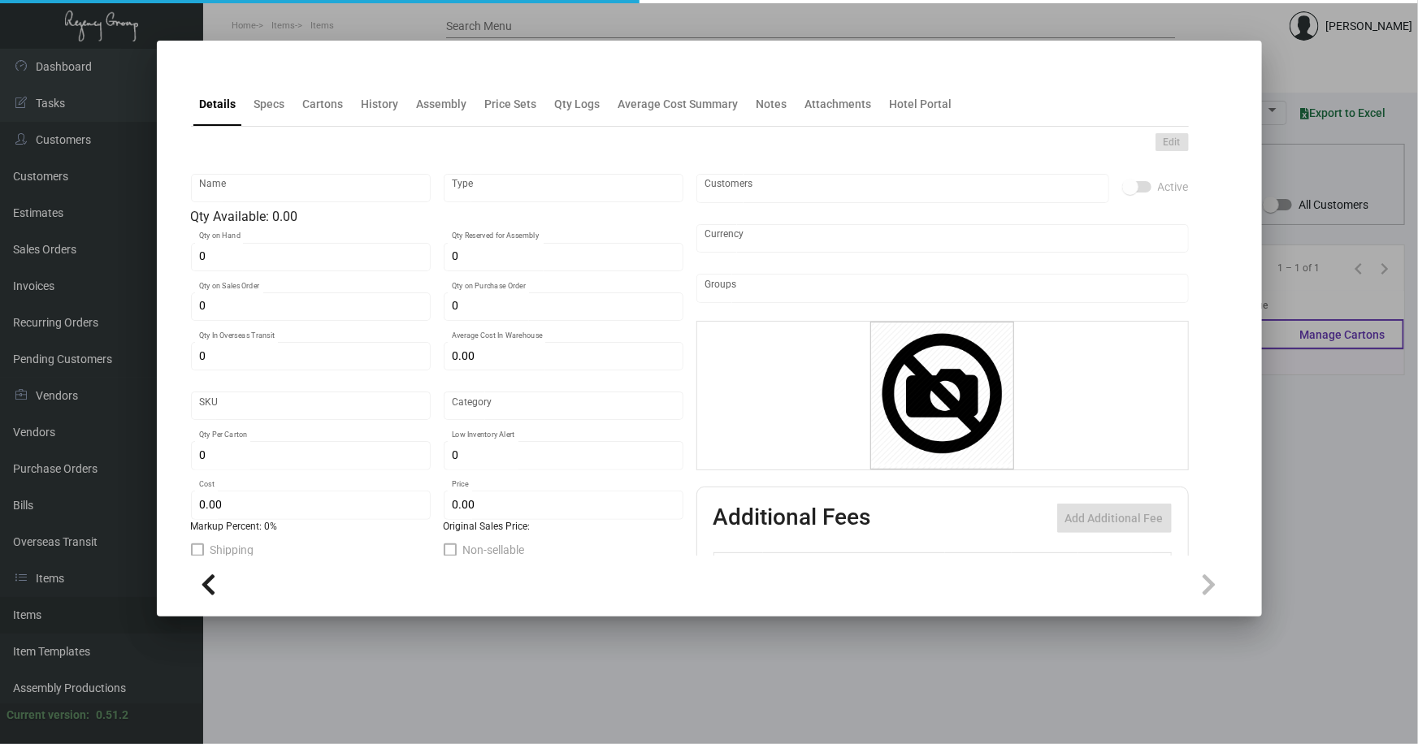
type input "$ 0.12513"
type input "$ 0.095"
type textarea "Folio Sheet: Size 8.5x11, Cougar Natural white opaque 24lb text, Printing 1 col…"
checkbox input "true"
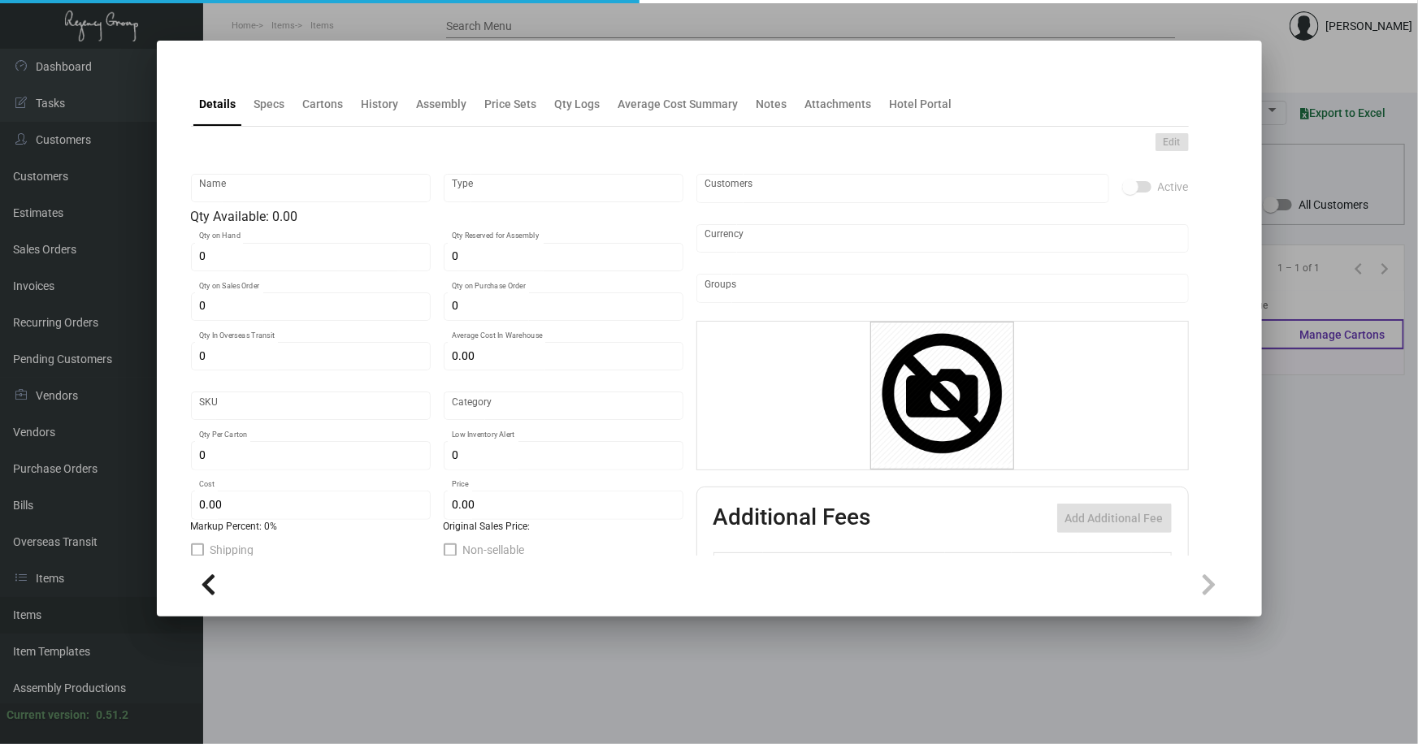
type input "United States Dollar $"
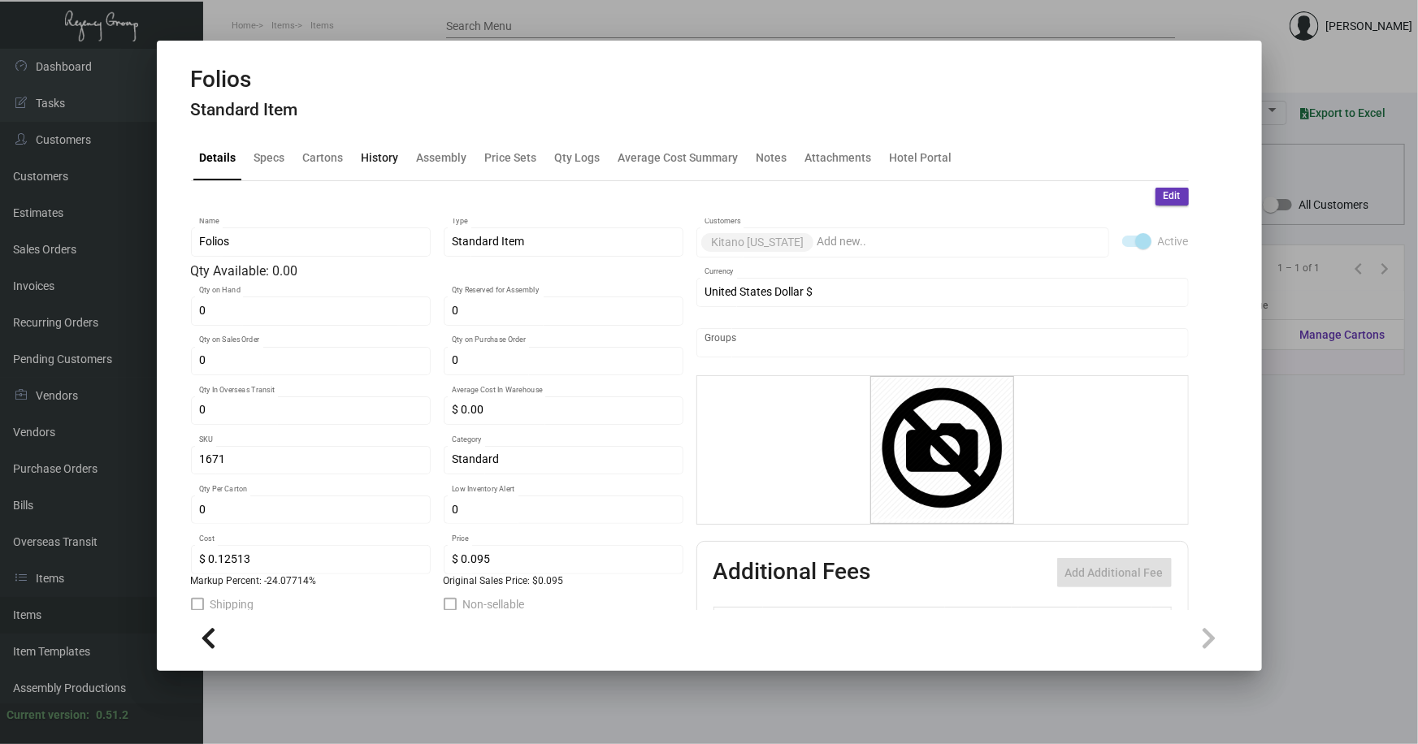
click at [373, 156] on div "History" at bounding box center [379, 157] width 37 height 17
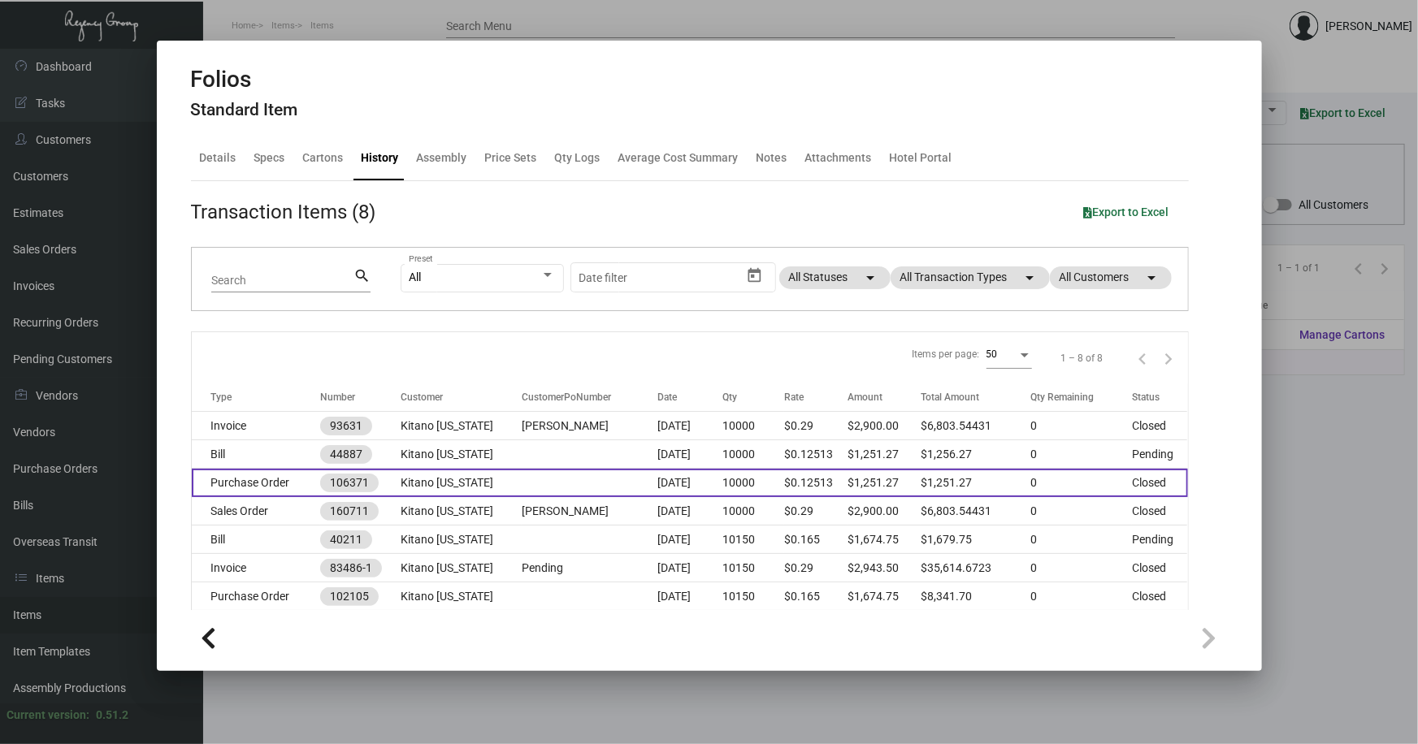
click at [587, 485] on td at bounding box center [590, 483] width 136 height 28
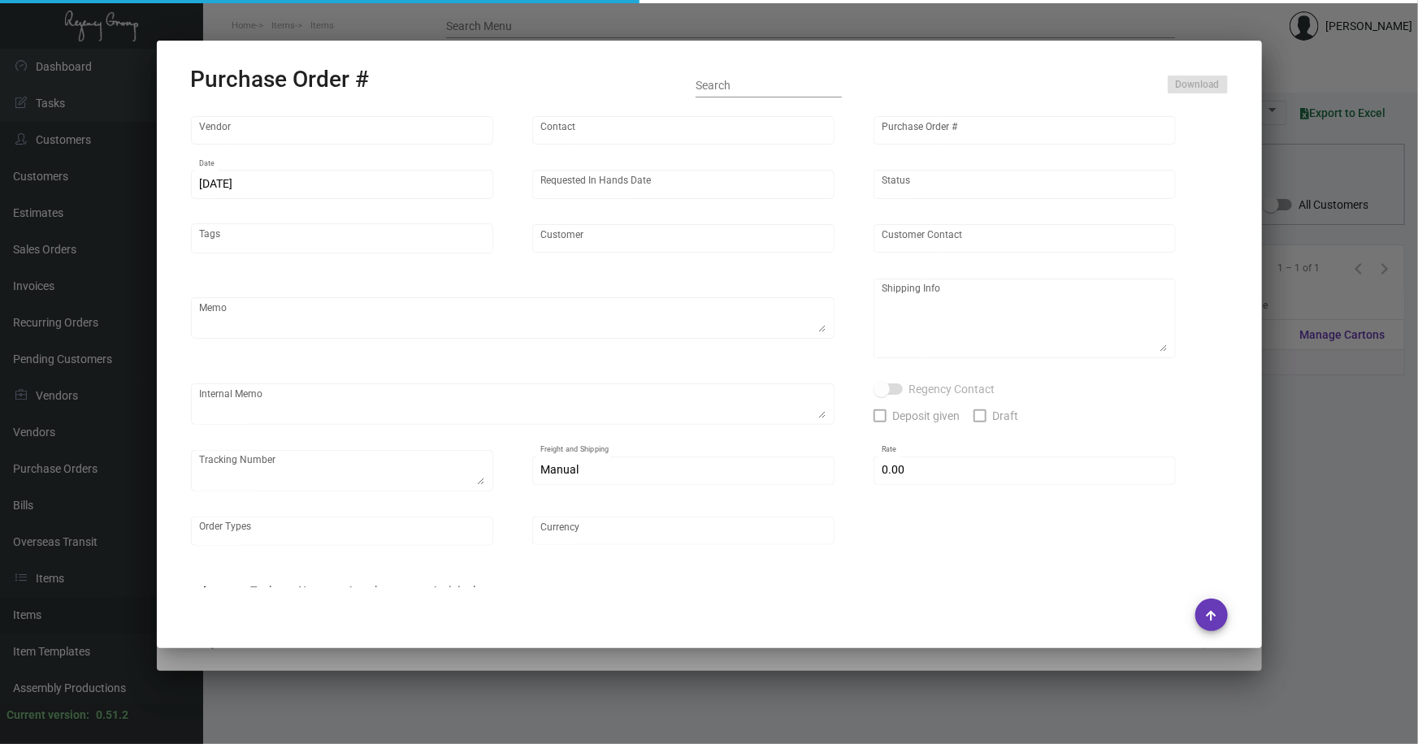
type input "Team Concept"
type input "Branden Harris"
type input "106371"
type input "7/12/2024"
type input "7/30/2024"
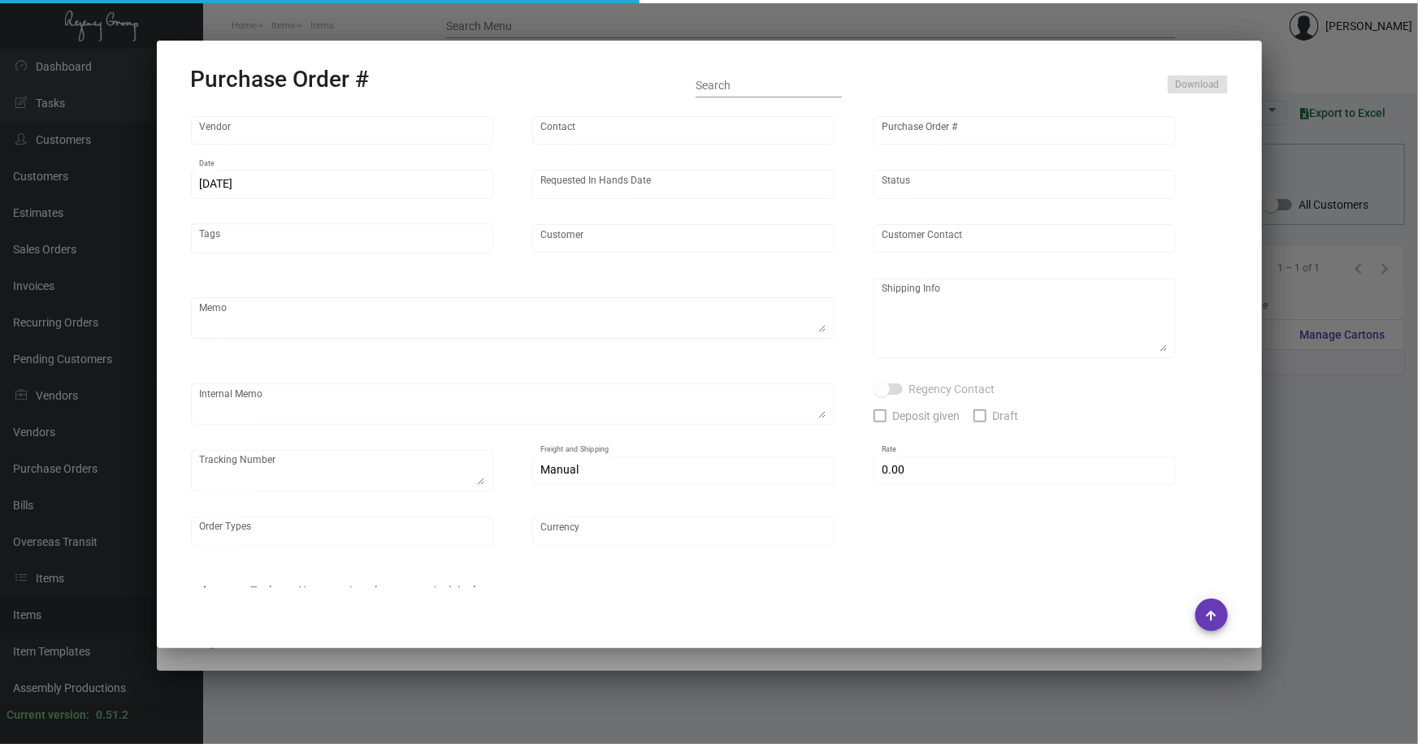
type input "Kitano New York"
type input "Yuko Tanaka"
type textarea "PLEASE SEND PDF PROOFS TO OUR ART TEAM ; ART@THEREGENCYGROUP.NET WITH ME IN CC!…"
type textarea "Kitano New York - Yuko Tanaka 66 Park Avenue New York, NY, 10016 US"
type textarea "7.15 - Proofs sent over ; APPROVED. // Order is heading into 10 BD TA until shi…"
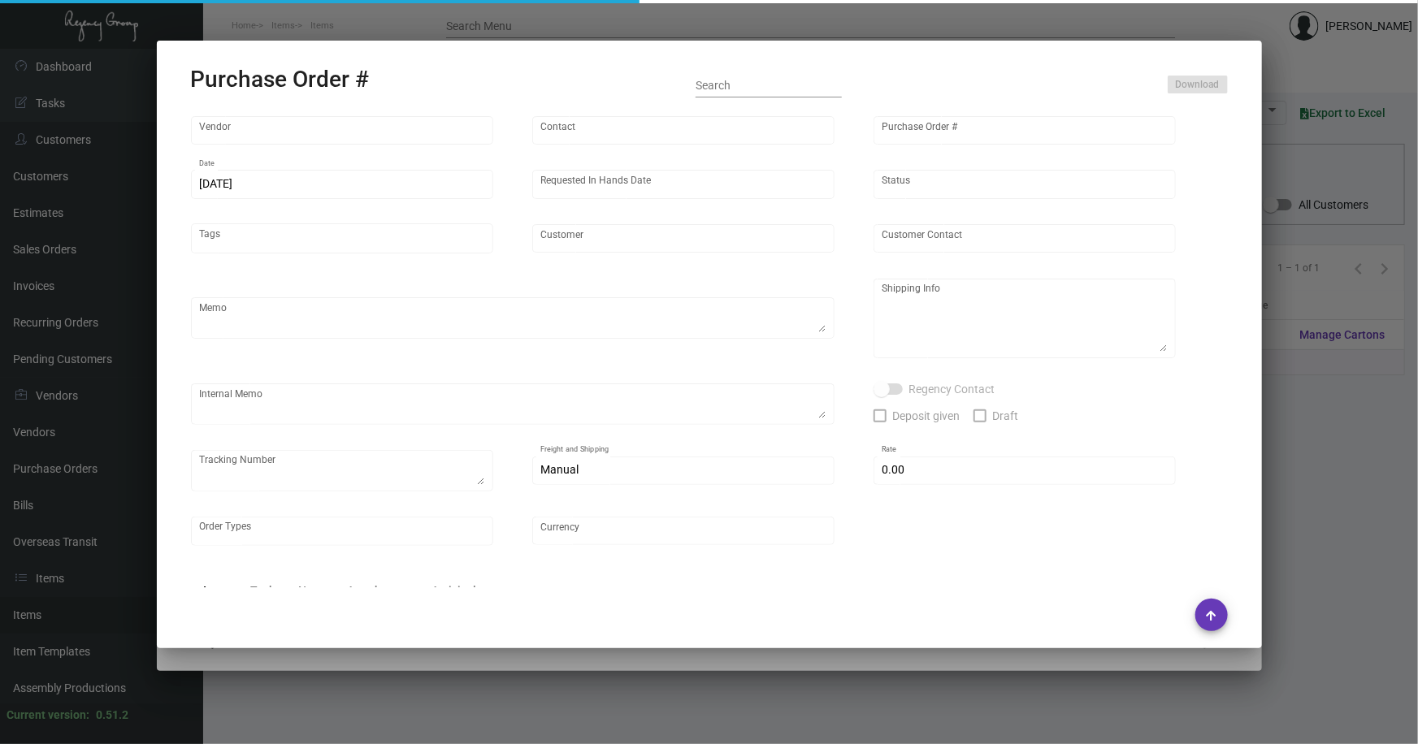
type input "$ 0.00"
type input "United States Dollar $"
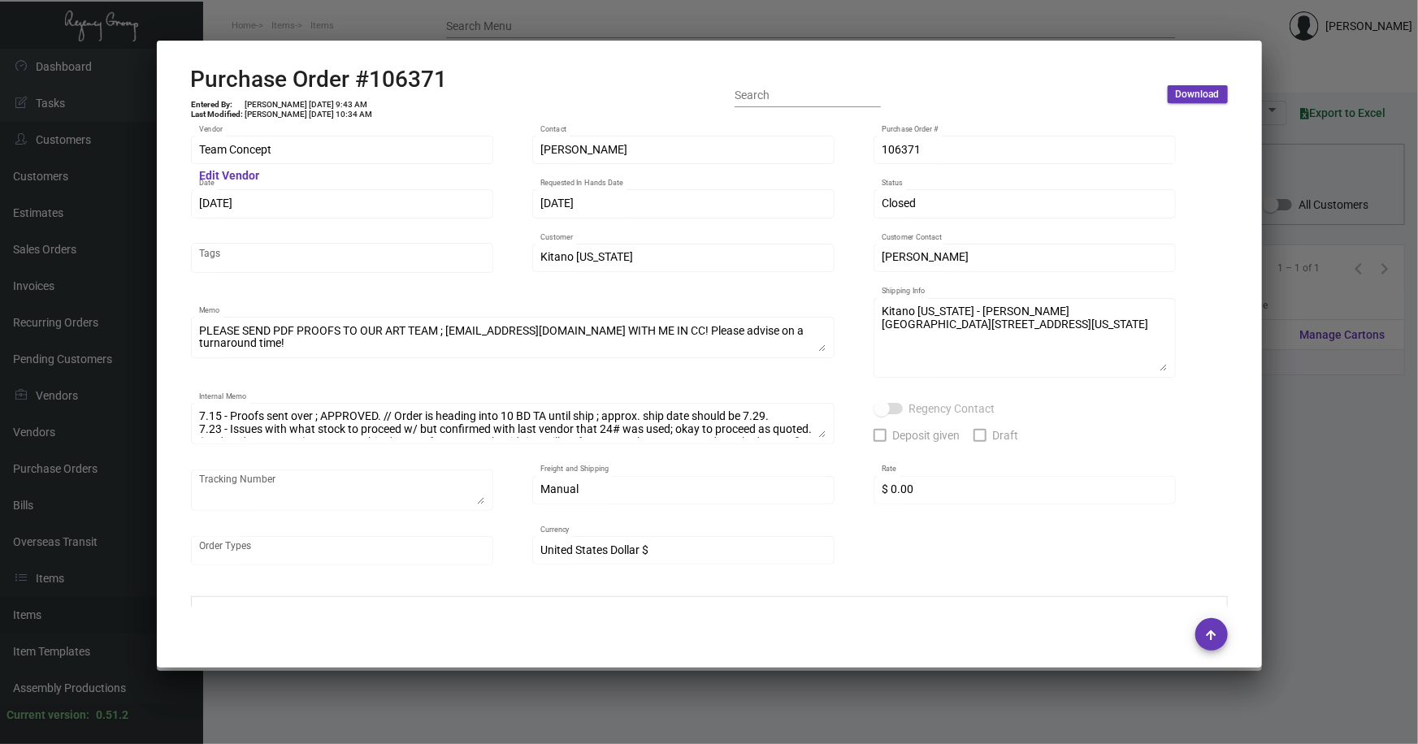
click at [1285, 384] on div at bounding box center [709, 372] width 1418 height 744
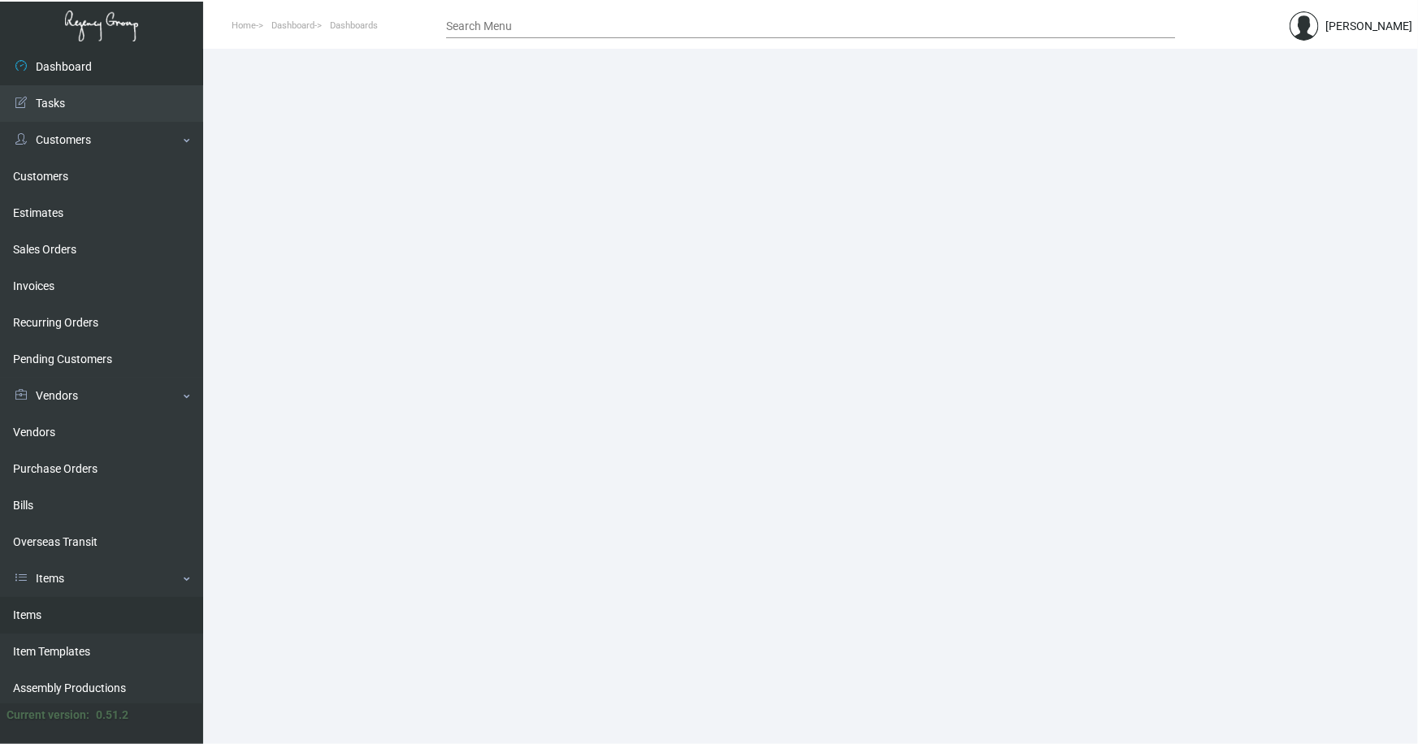
click at [24, 609] on link "Items" at bounding box center [101, 615] width 203 height 37
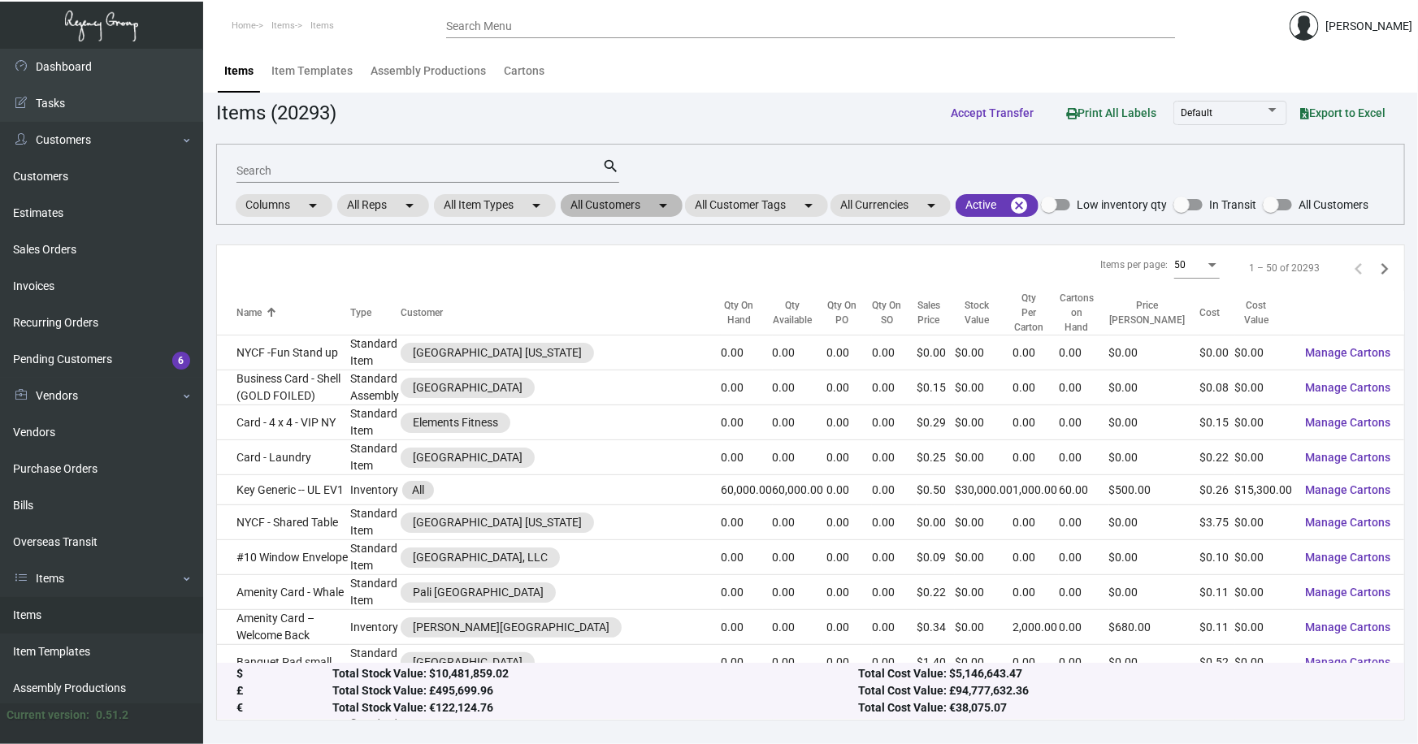
click at [600, 198] on mat-chip "All Customers arrow_drop_down" at bounding box center [622, 205] width 122 height 23
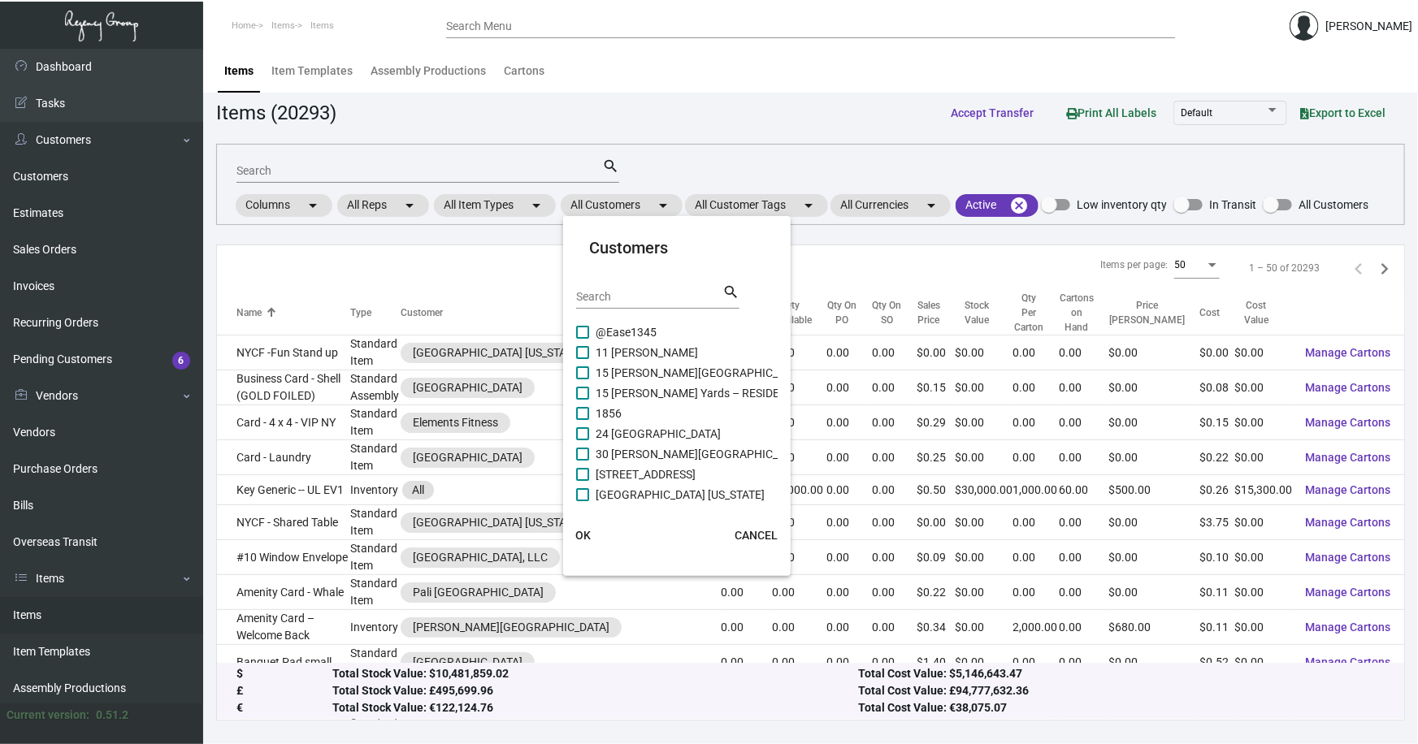
click at [617, 287] on div "Search" at bounding box center [649, 296] width 146 height 25
type input "lodgew"
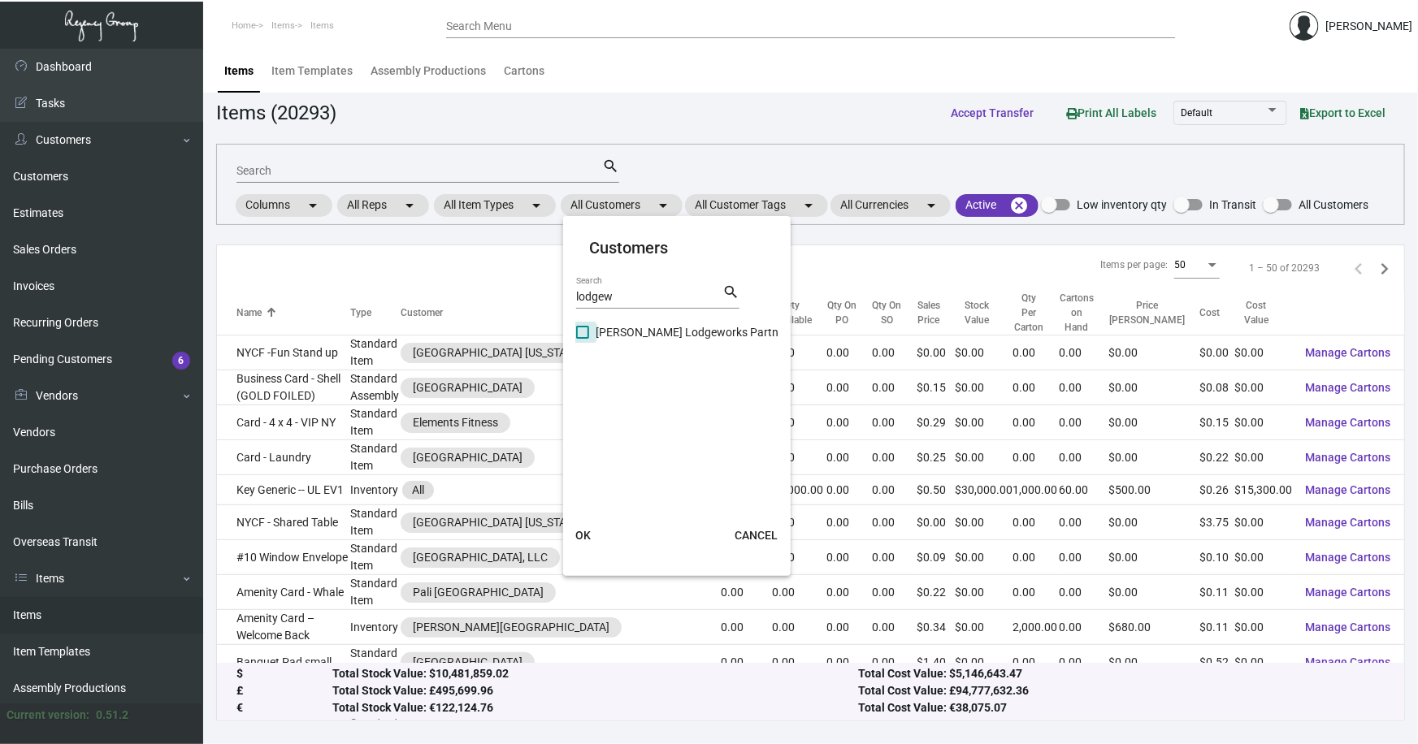
click at [647, 328] on span "Archer Lodgeworks Partners" at bounding box center [694, 332] width 198 height 19
click at [582, 339] on input "Archer Lodgeworks Partners" at bounding box center [582, 339] width 1 height 1
checkbox input "true"
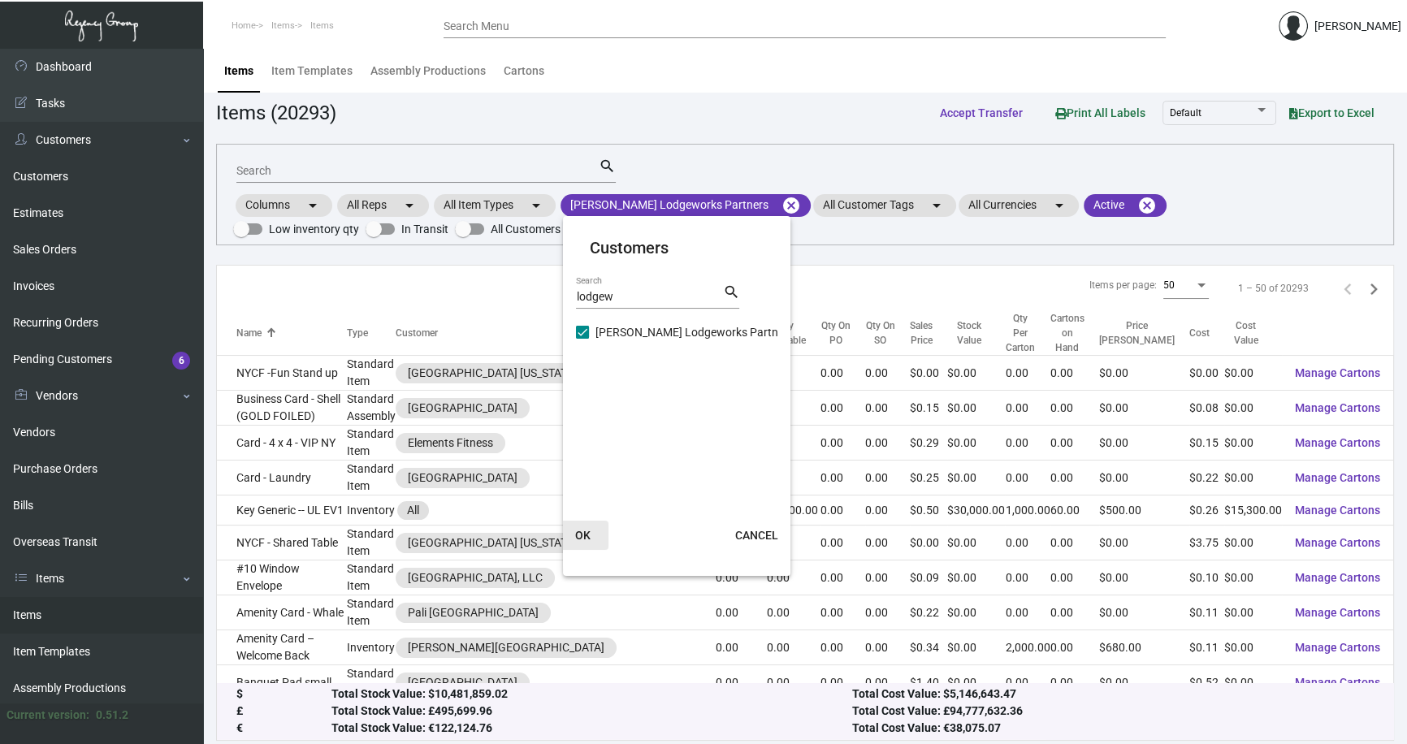
click at [583, 529] on span "OK" at bounding box center [582, 535] width 15 height 13
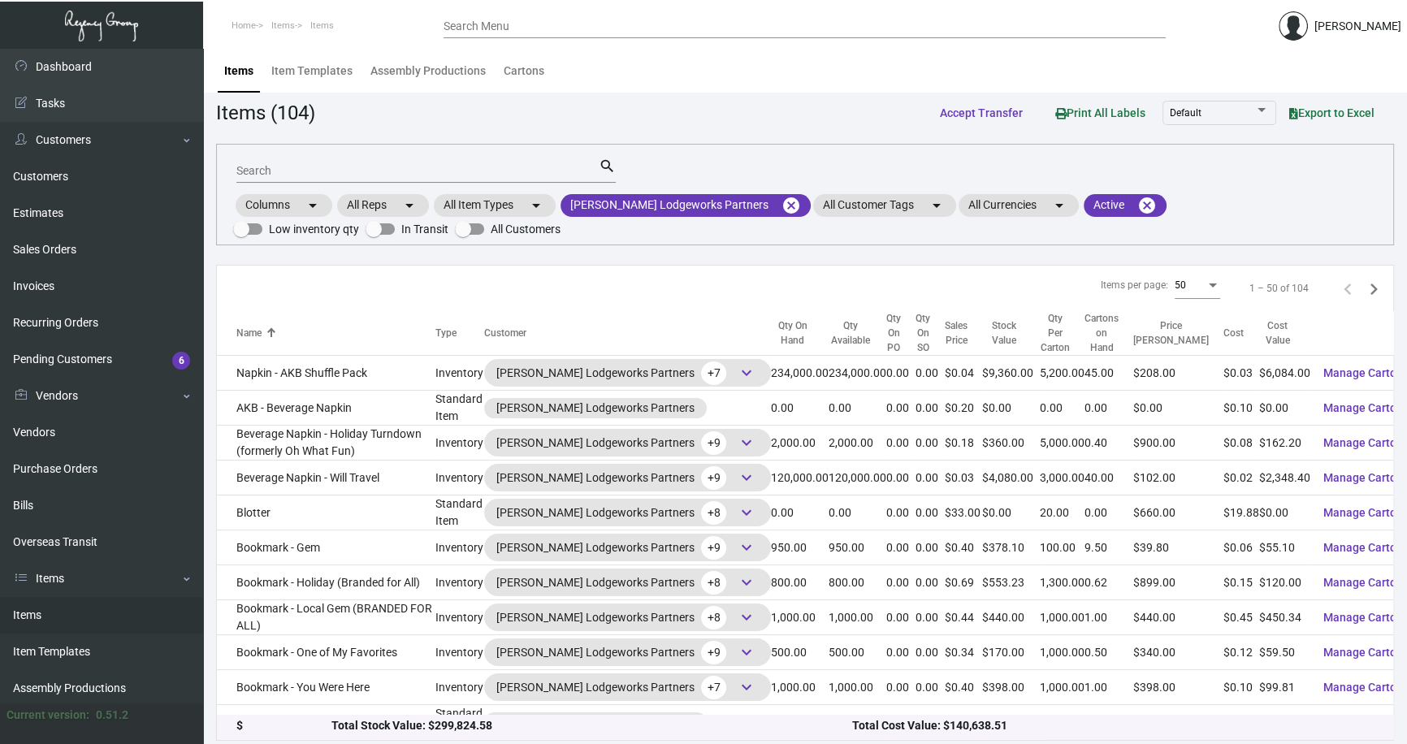
click at [285, 171] on input "Search" at bounding box center [417, 171] width 362 height 13
type input "welcom"
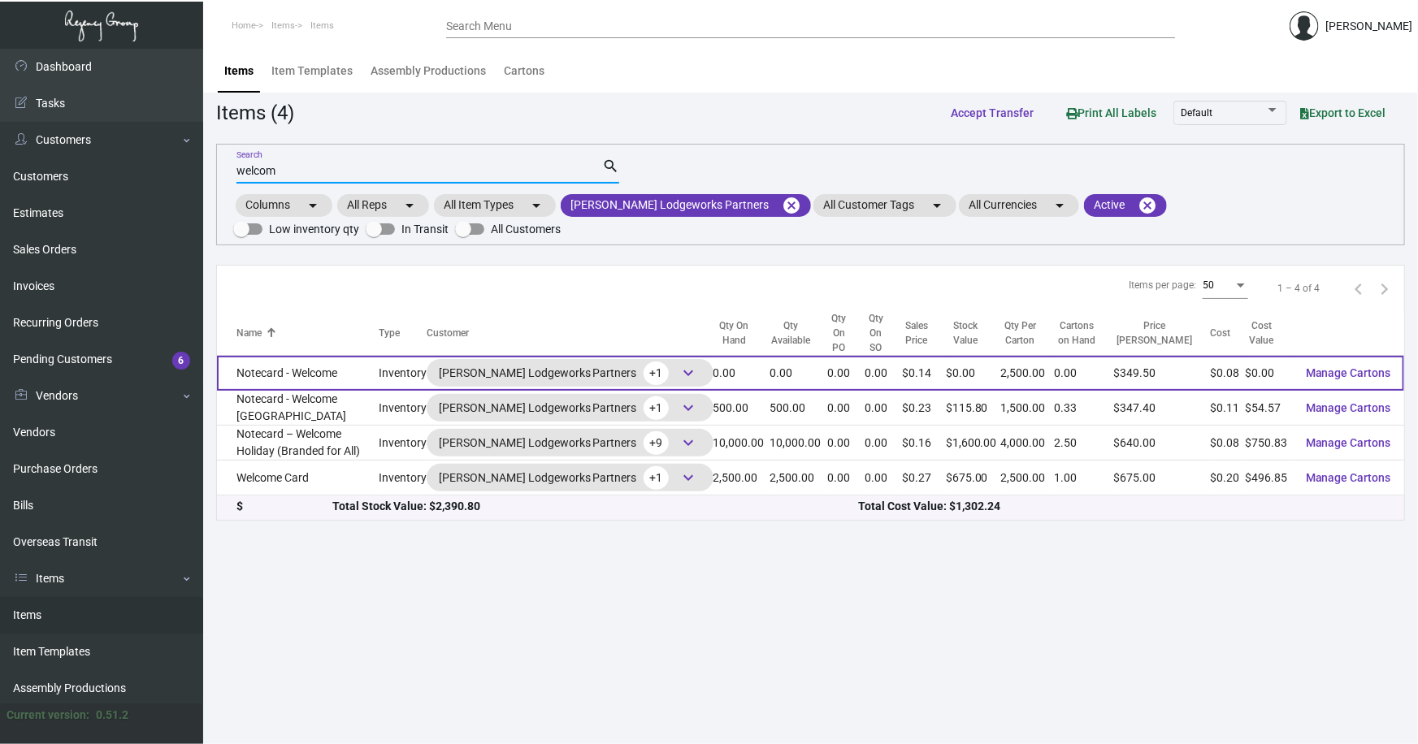
click at [298, 356] on td "Notecard - Welcome" at bounding box center [298, 373] width 162 height 35
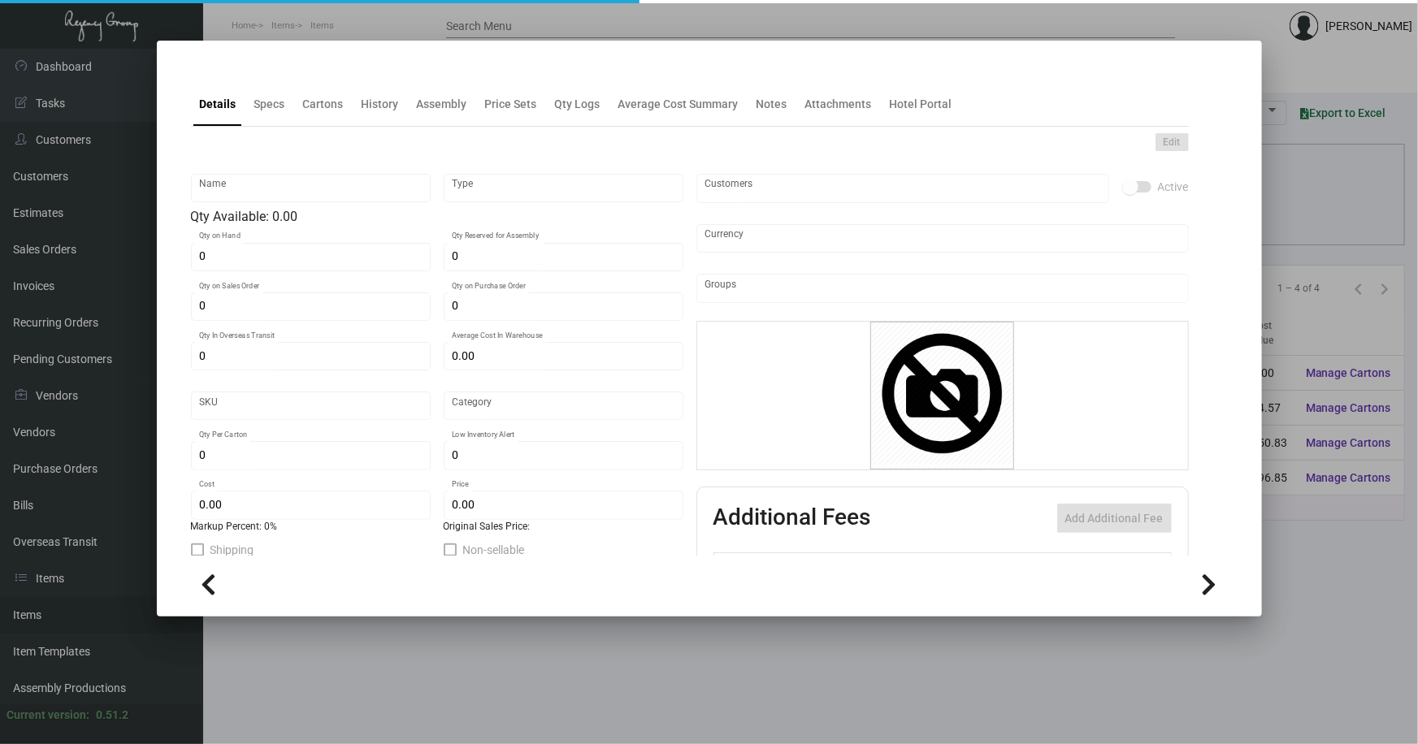
type input "Notecard - Welcome"
type input "Inventory"
type input "$ 0.41357"
type input "475"
type input "Standard"
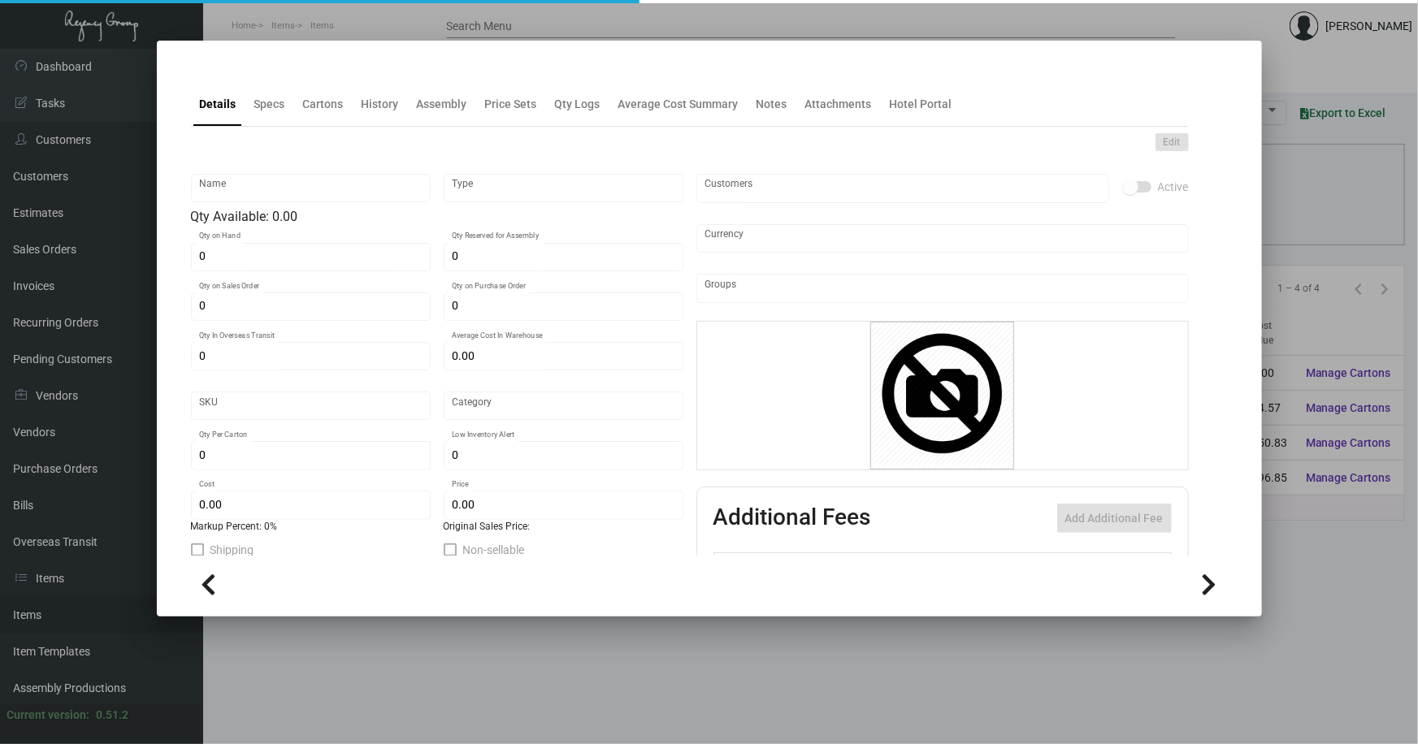
type input "2,500"
type input "500"
type input "$ 0.08271"
type input "$ 0.1398"
type textarea "Welcome, Hello & Greetings cards – Size 6x4, Classic crest Avalanche white #80 …"
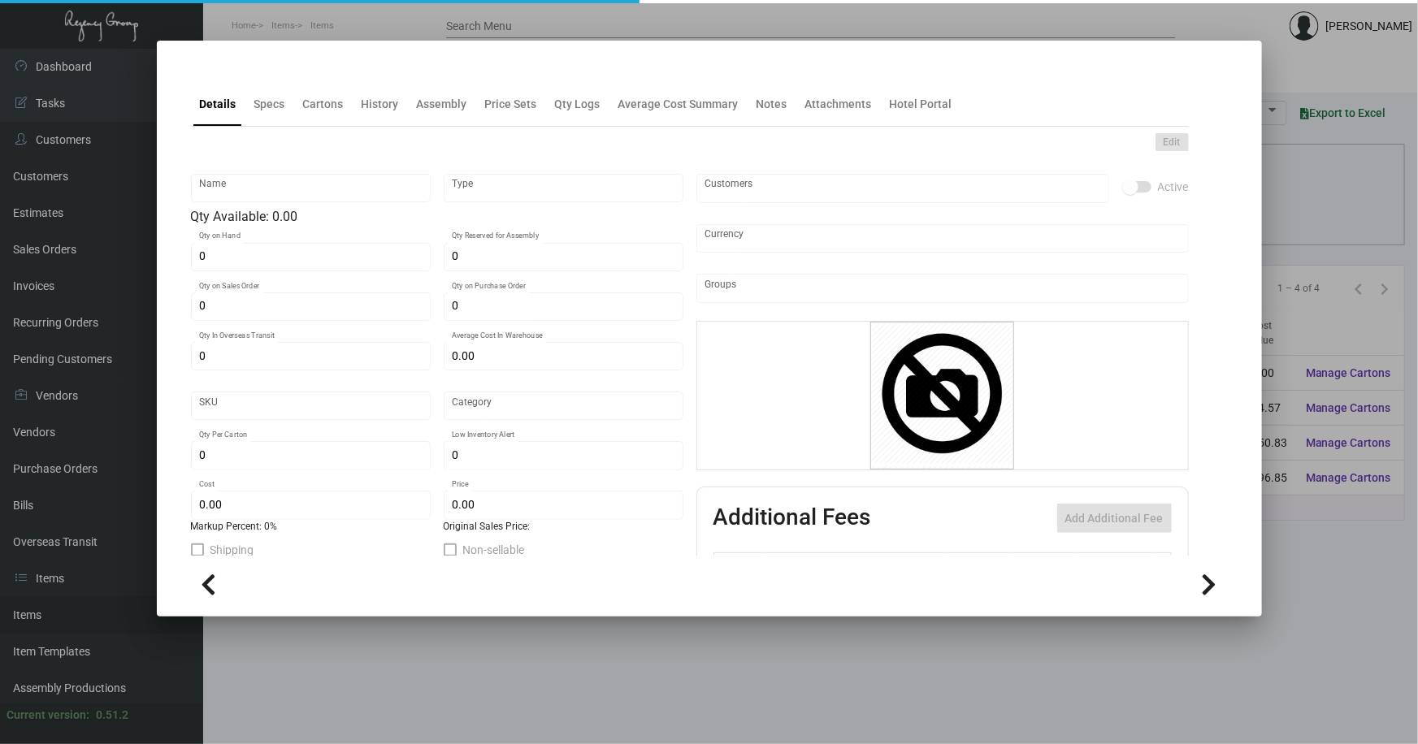
type textarea "Welcome, Hello & Greetings cards – Size 6x4, Classic crest Avalanche white #80 …"
checkbox input "true"
type input "United States Dollar $"
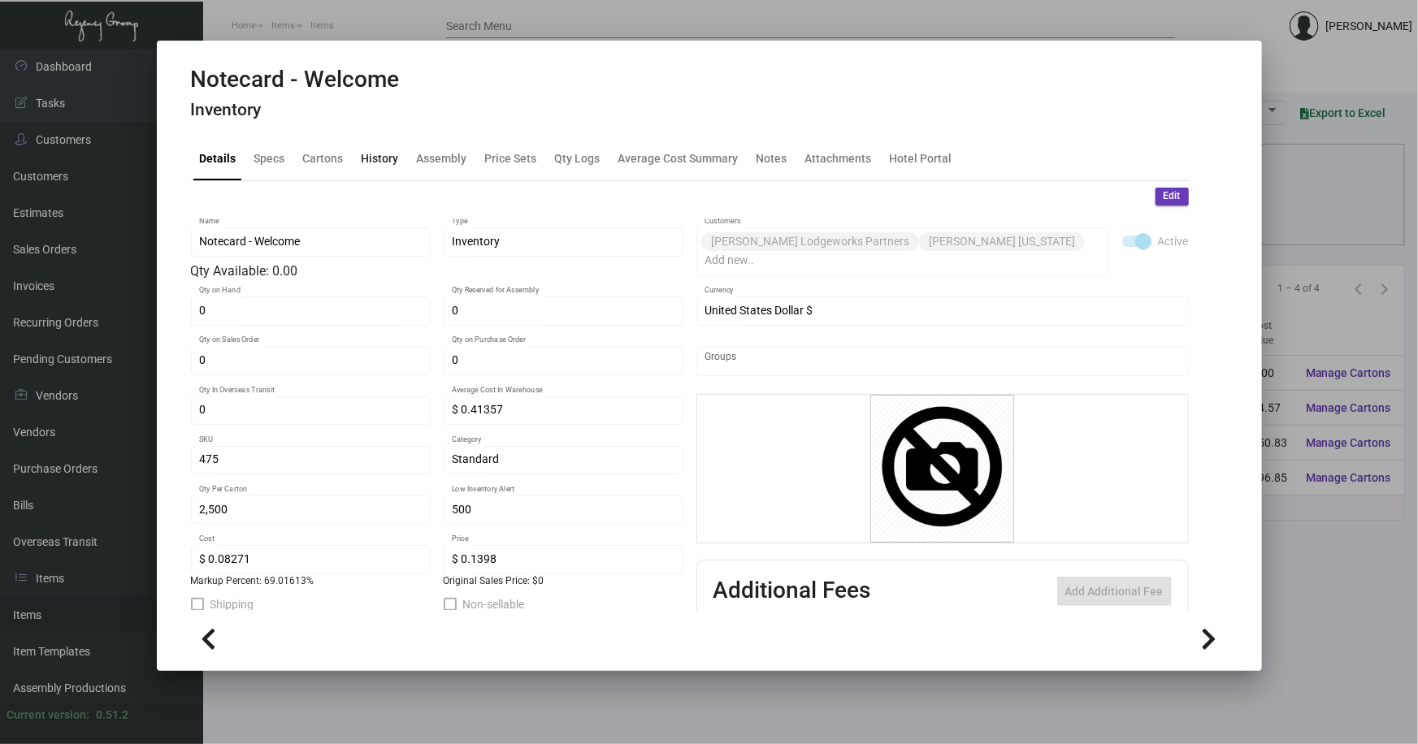
click at [374, 155] on div "History" at bounding box center [379, 157] width 37 height 17
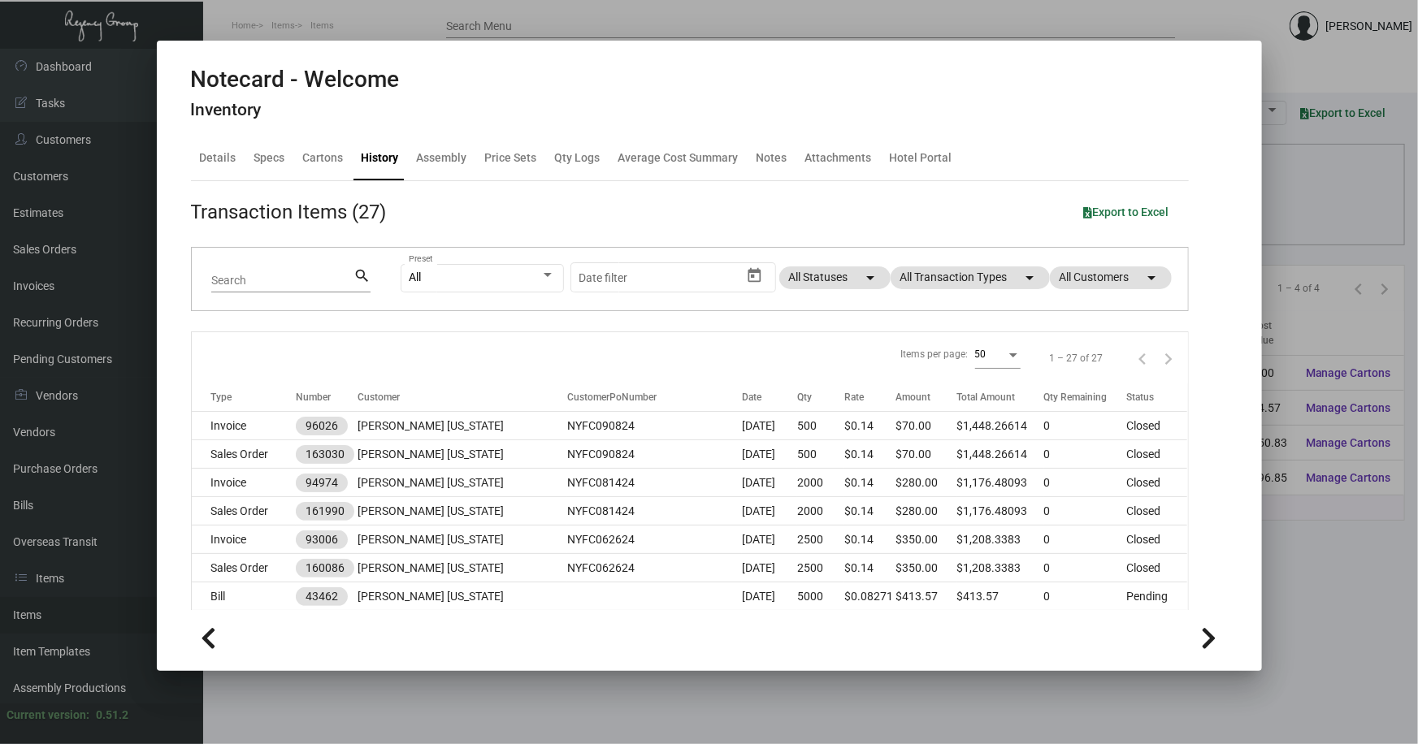
drag, startPoint x: 1335, startPoint y: 63, endPoint x: 1361, endPoint y: 28, distance: 44.0
click at [1336, 60] on div at bounding box center [709, 372] width 1418 height 744
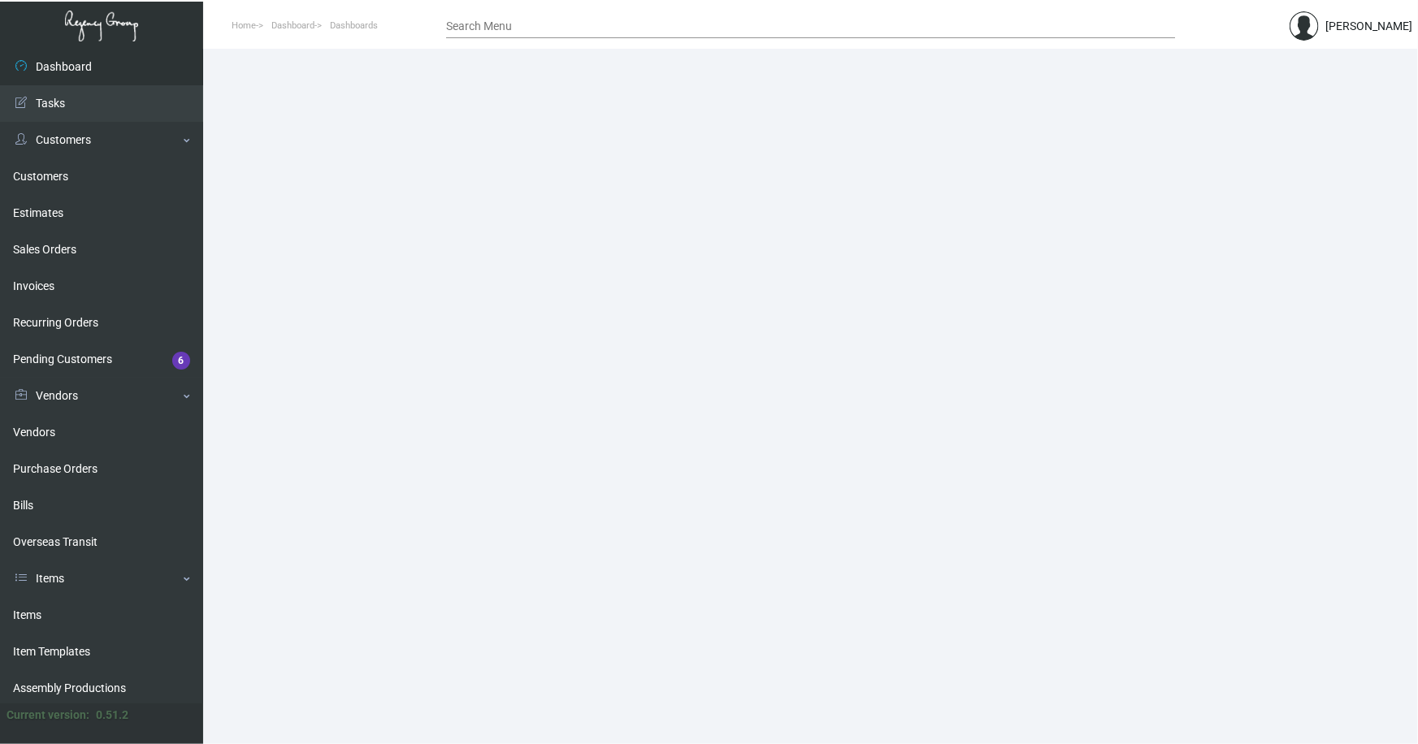
drag, startPoint x: 32, startPoint y: 609, endPoint x: 323, endPoint y: 432, distance: 340.5
click at [32, 609] on link "Items" at bounding box center [101, 615] width 203 height 37
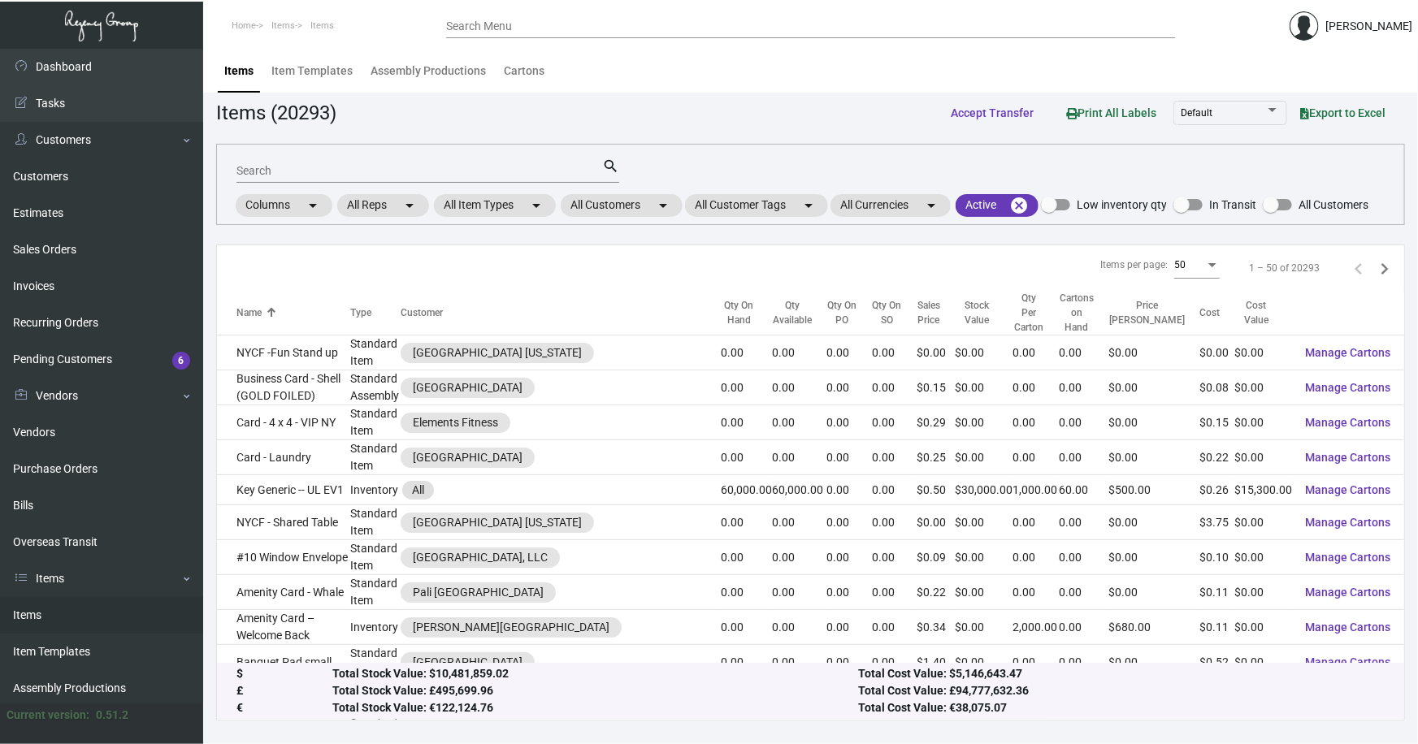
click at [276, 169] on input "Search" at bounding box center [419, 171] width 366 height 13
type input "[PERSON_NAME]"
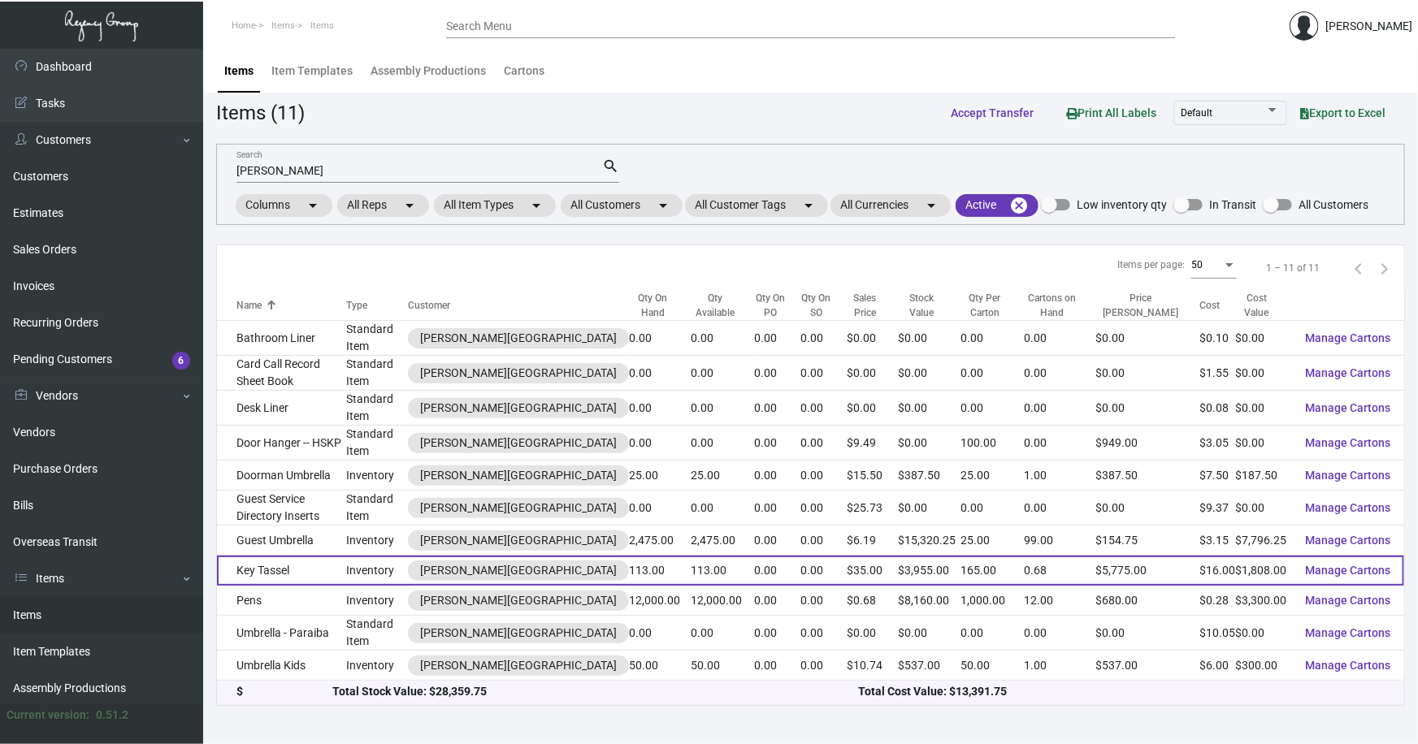
click at [408, 556] on td "Inventory" at bounding box center [377, 571] width 62 height 30
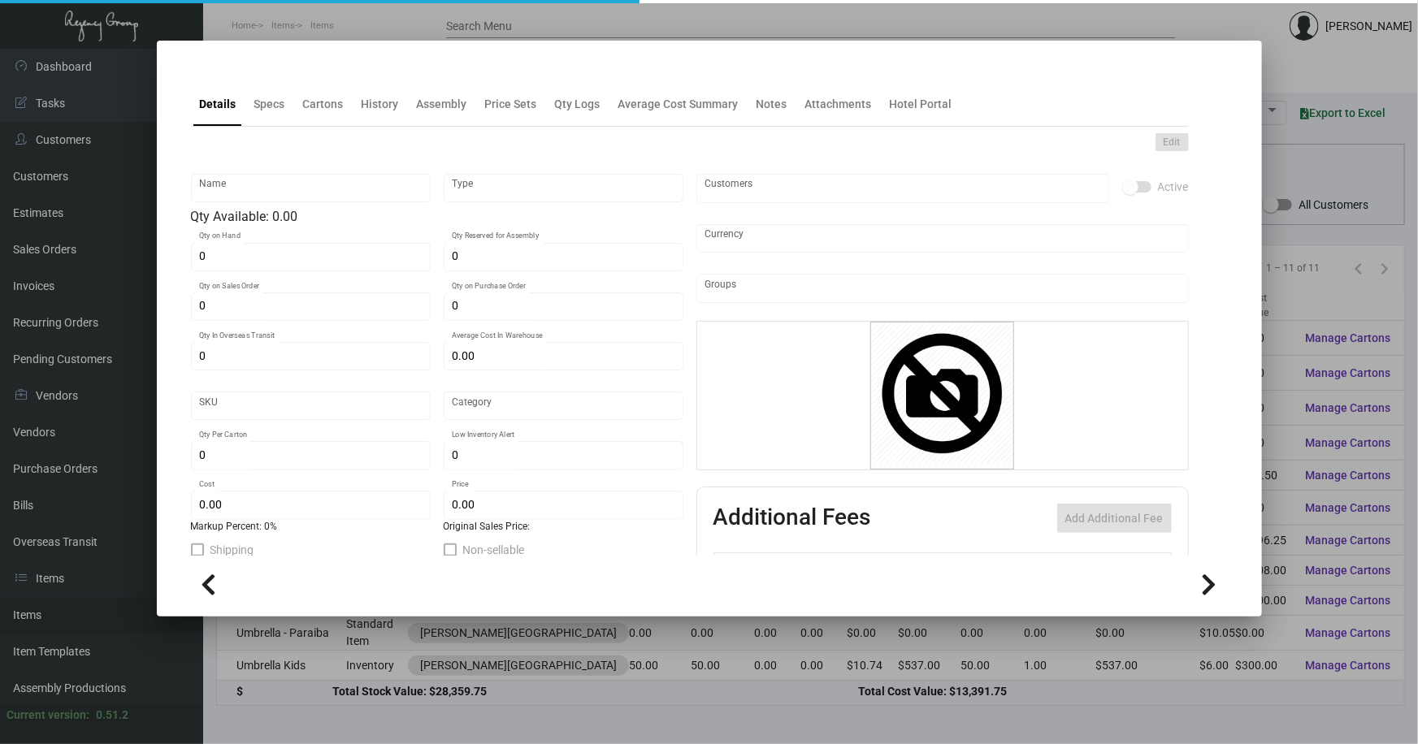
type input "Key Tassel"
type input "Inventory"
type input "113"
type input "$ 43.42857"
type input "Overseas"
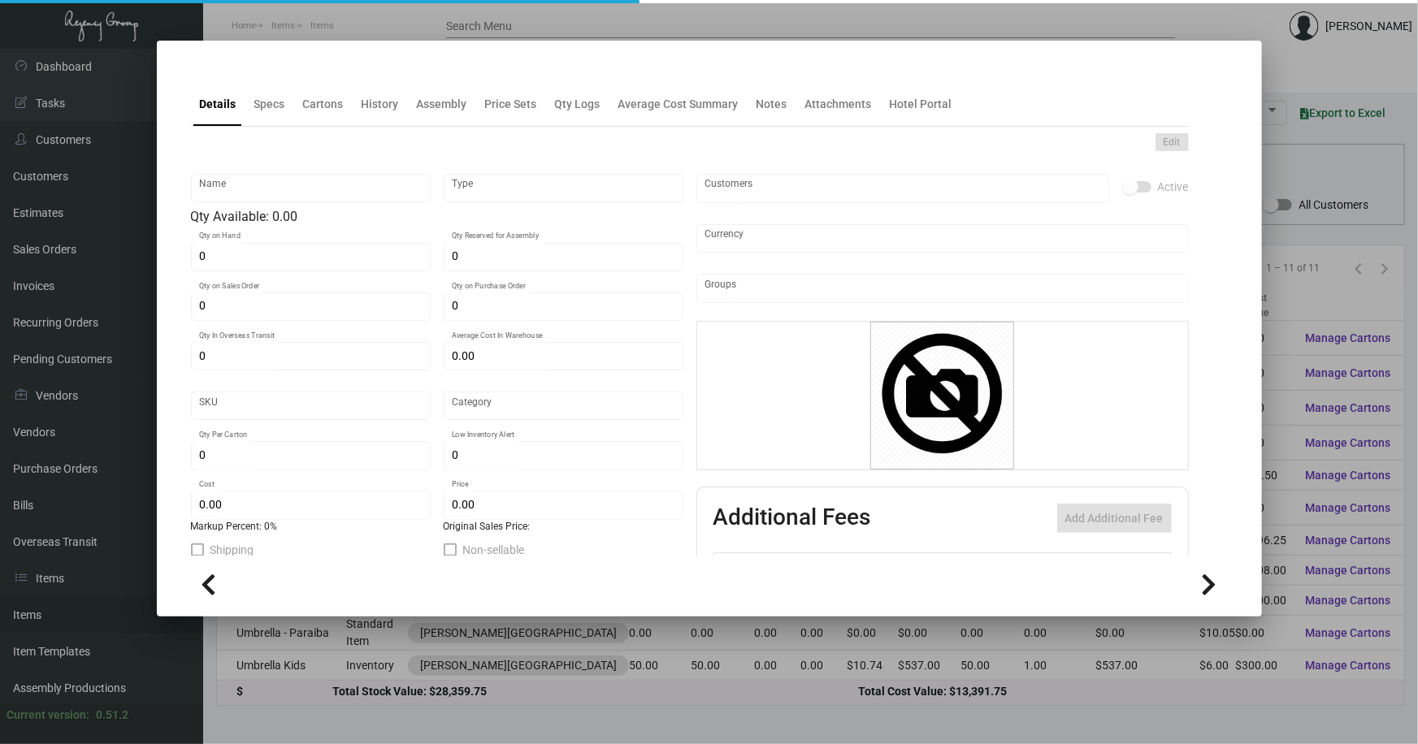
type input "165"
type input "$ 16.00"
type input "$ 35.00"
checkbox input "true"
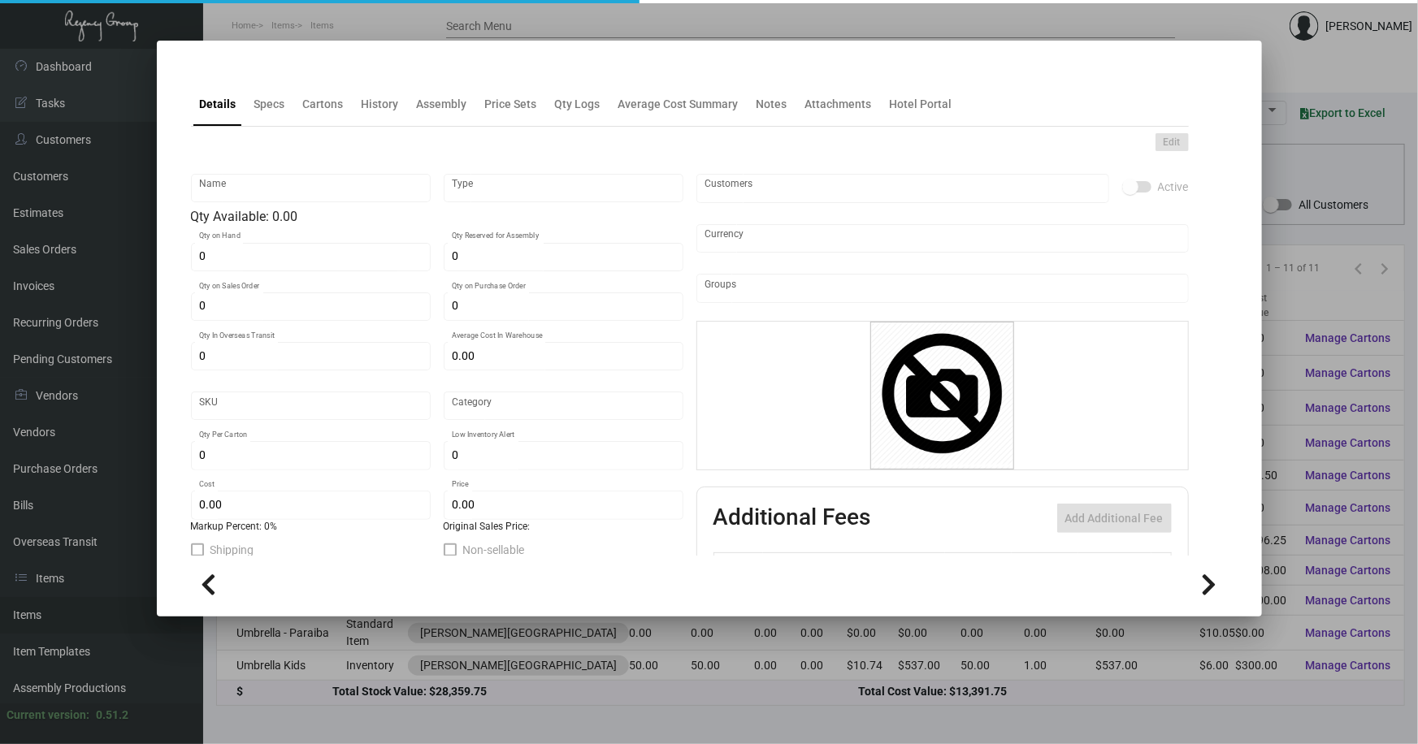
type input "United States Dollar $"
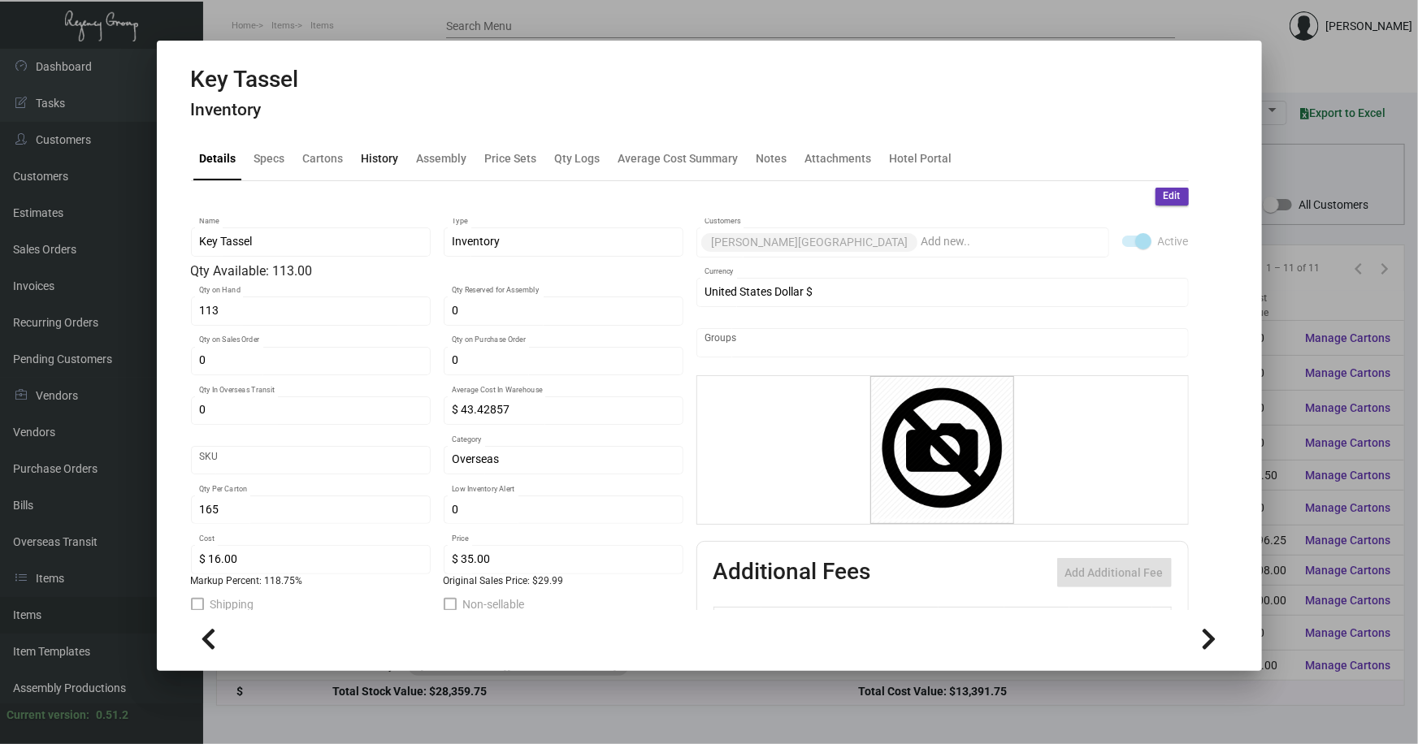
click at [371, 152] on div "History" at bounding box center [379, 157] width 37 height 17
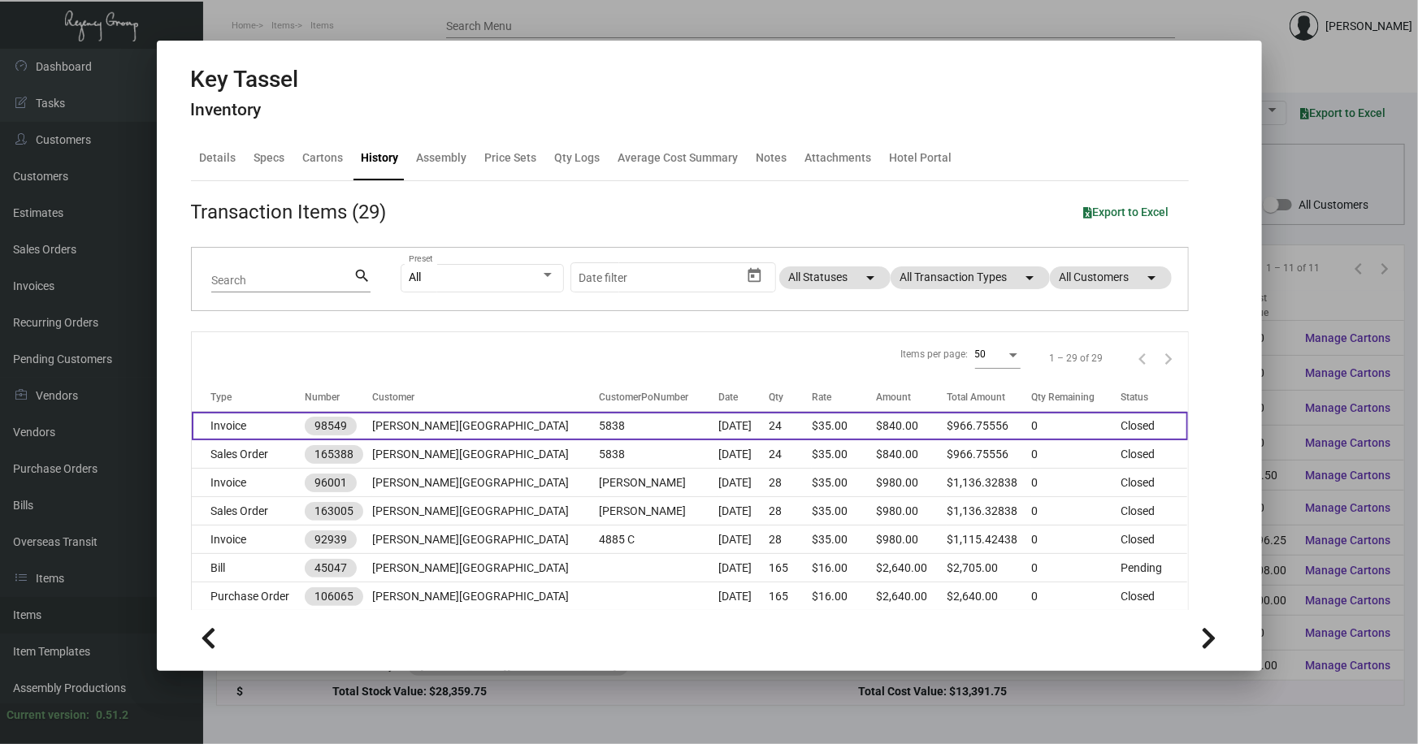
scroll to position [73, 0]
